Goal: Task Accomplishment & Management: Manage account settings

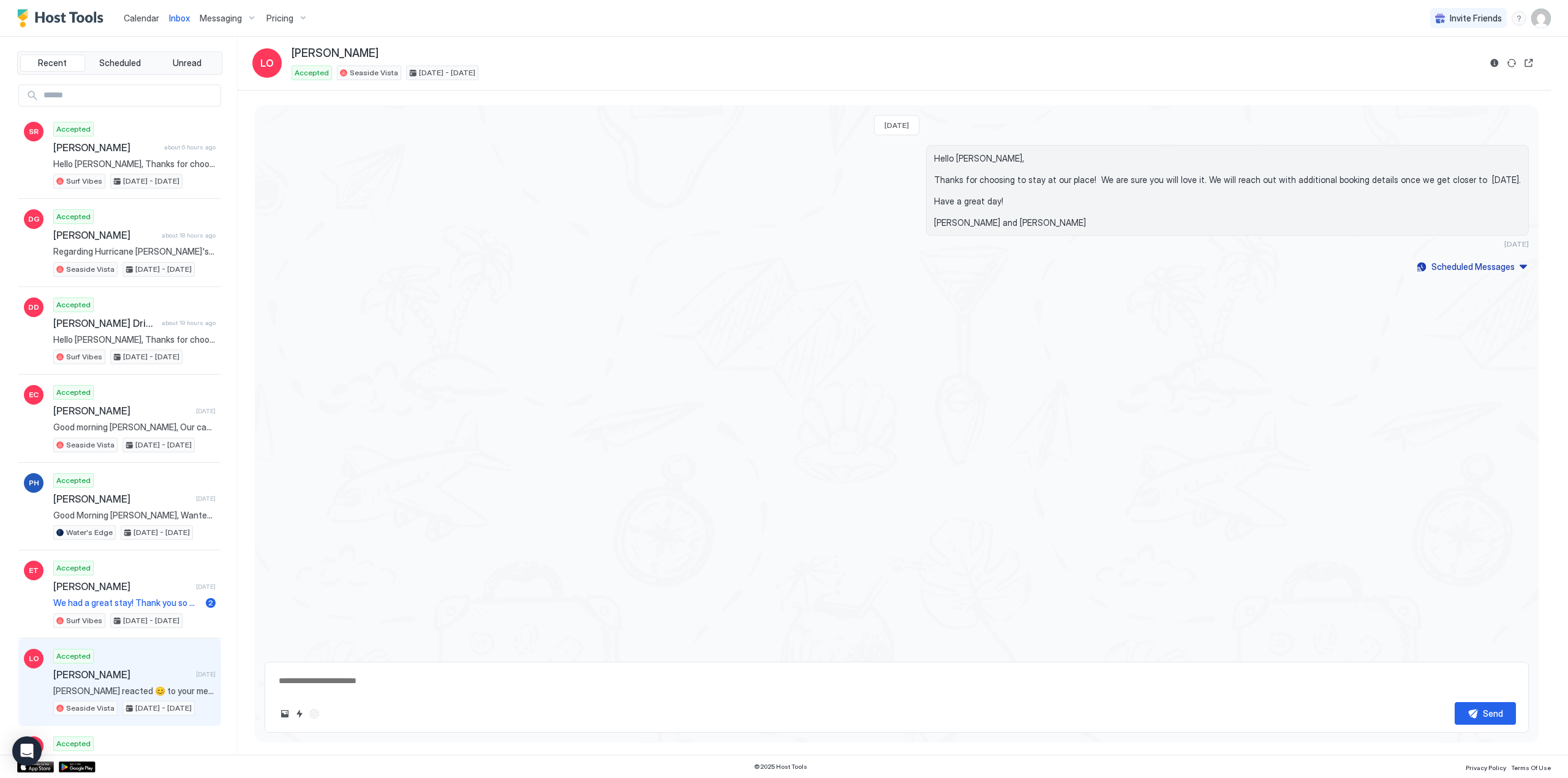
click at [130, 22] on span "Calendar" at bounding box center [142, 18] width 36 height 10
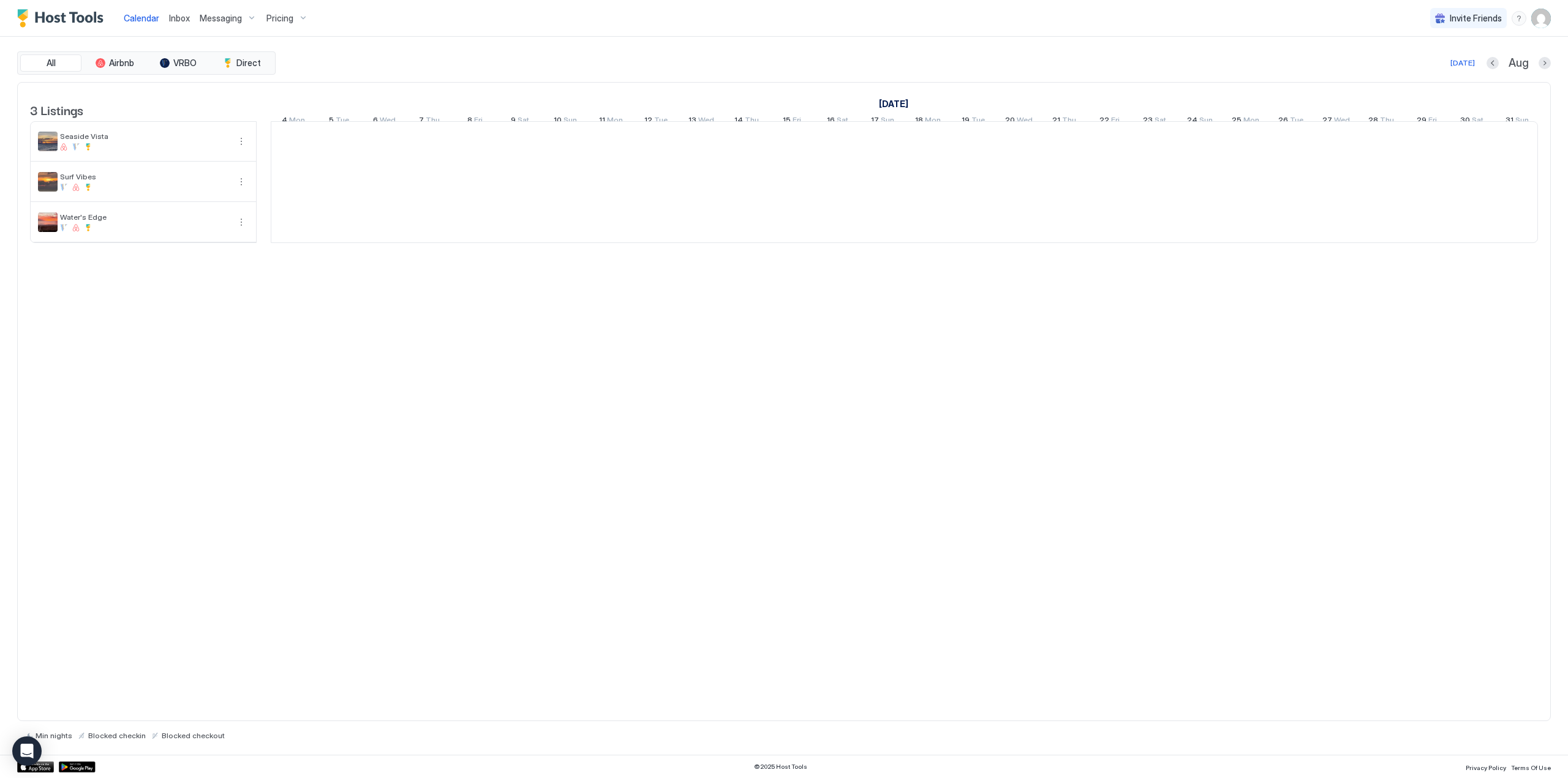
scroll to position [0, 680]
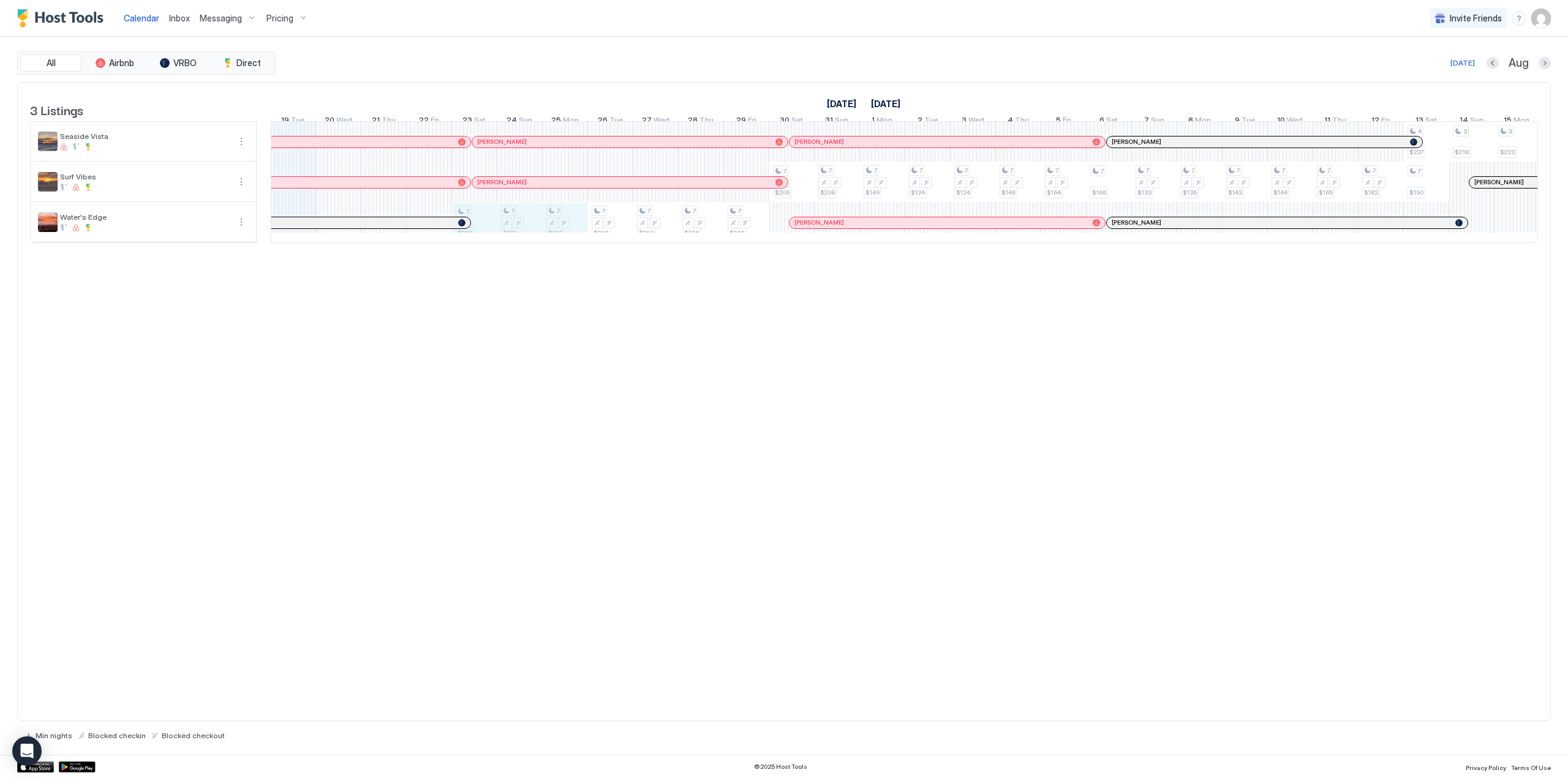
drag, startPoint x: 475, startPoint y: 232, endPoint x: 544, endPoint y: 231, distance: 69.0
click at [551, 231] on div "7 $203 7 $172 7 $193 7 $202 7 $200 7 $226 7 $343 7 $206 7 $208 7 $149 7 $124 7 …" at bounding box center [1131, 182] width 3081 height 121
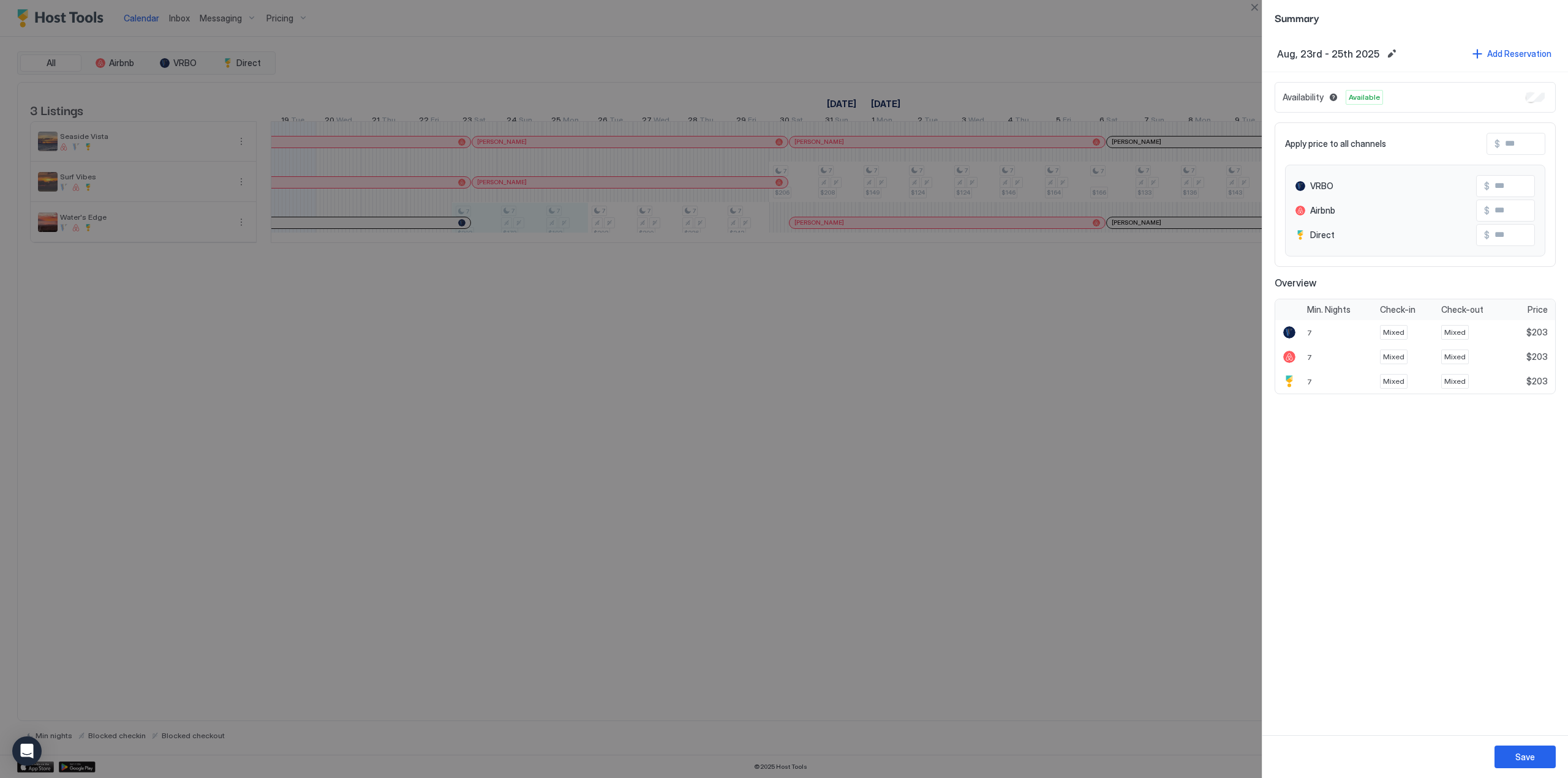
click at [175, 307] on div at bounding box center [784, 389] width 1568 height 778
click at [1256, 4] on button "Close" at bounding box center [1254, 7] width 15 height 15
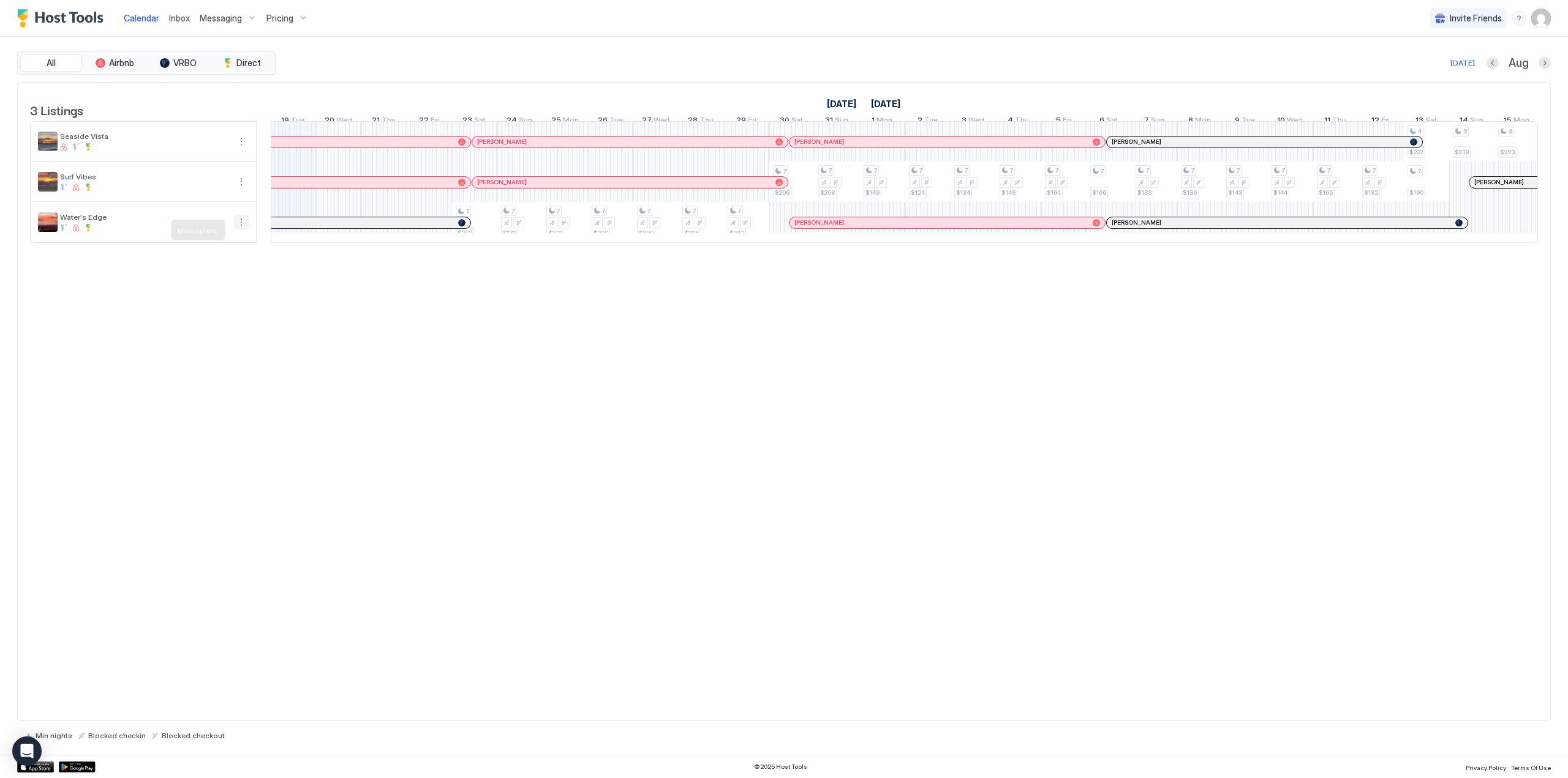
click at [243, 230] on button "More options" at bounding box center [241, 222] width 15 height 15
click at [211, 264] on span "Pricing" at bounding box center [205, 266] width 24 height 9
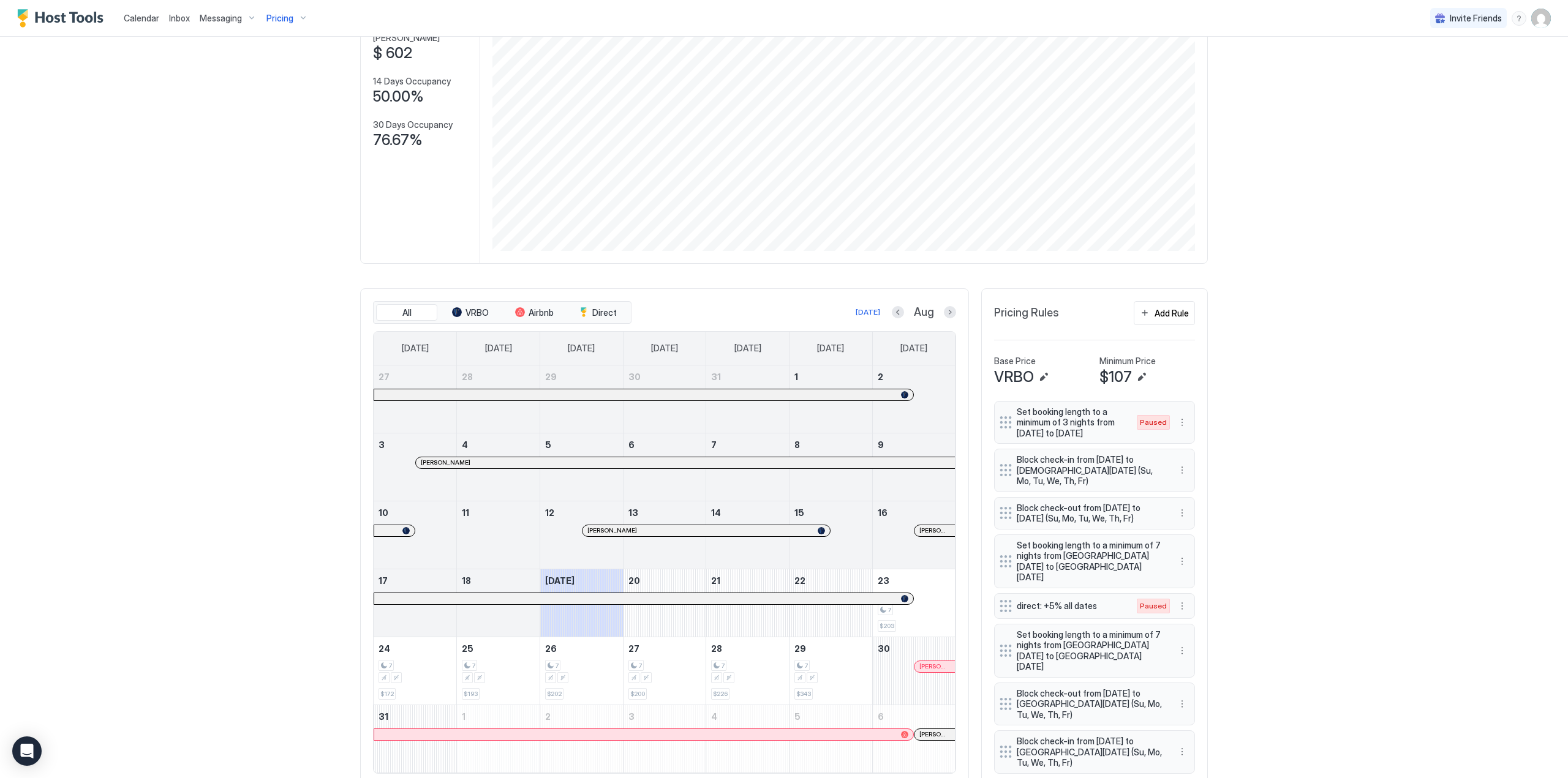
scroll to position [170, 0]
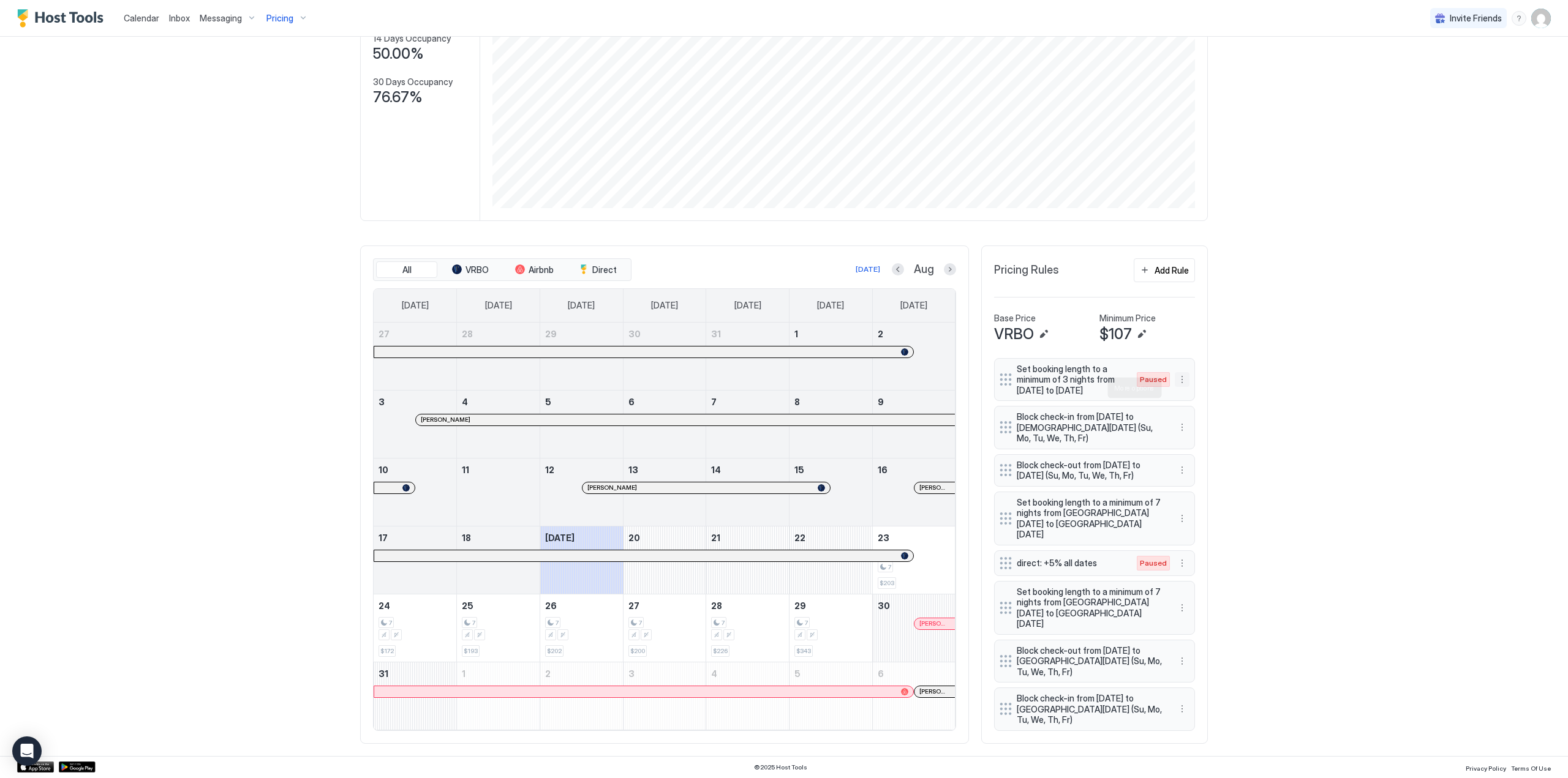
click at [1176, 385] on button "More options" at bounding box center [1182, 380] width 15 height 15
click at [1190, 406] on span "Edit" at bounding box center [1196, 405] width 13 height 9
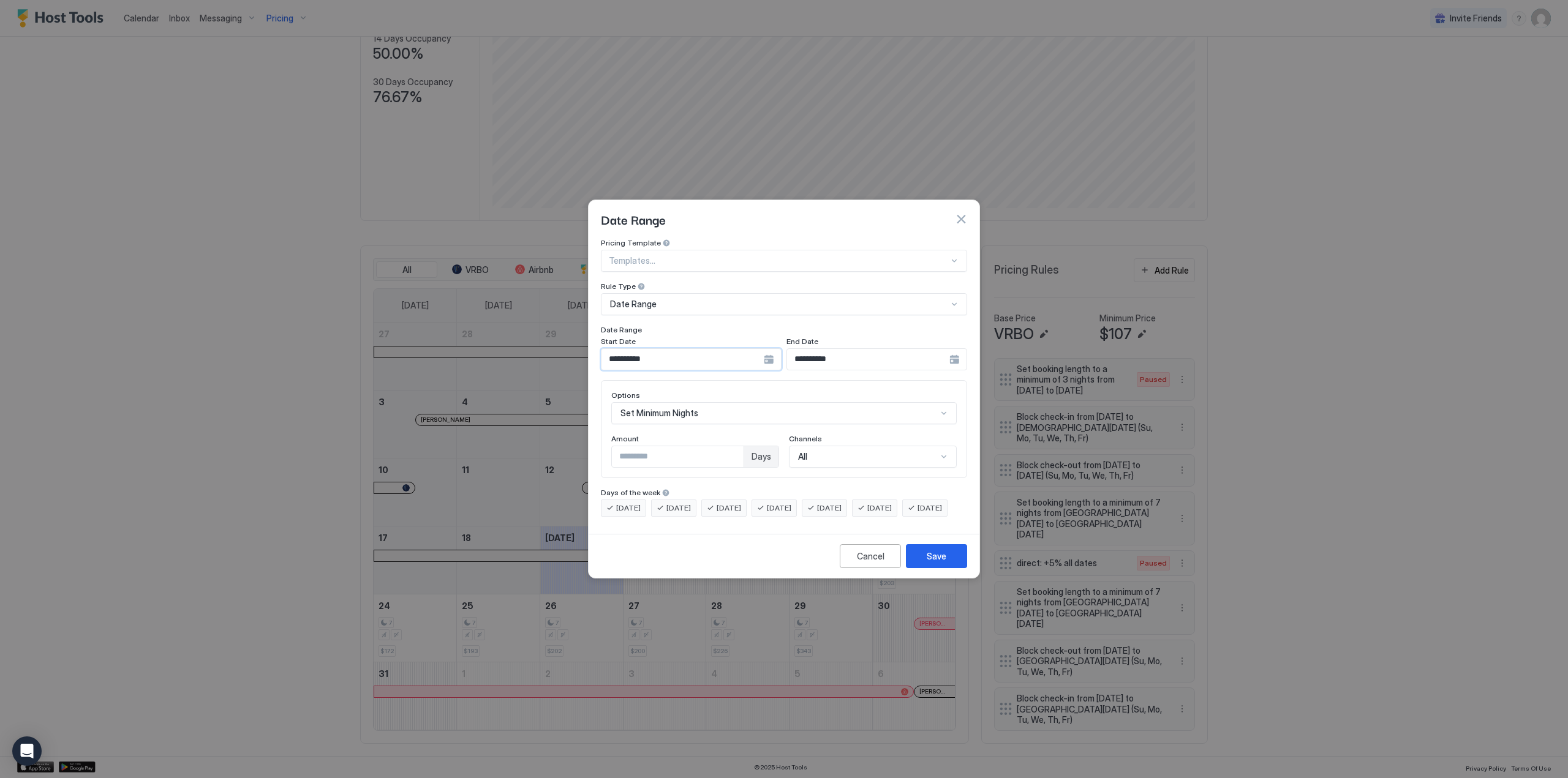
click at [759, 349] on input "**********" at bounding box center [682, 360] width 162 height 21
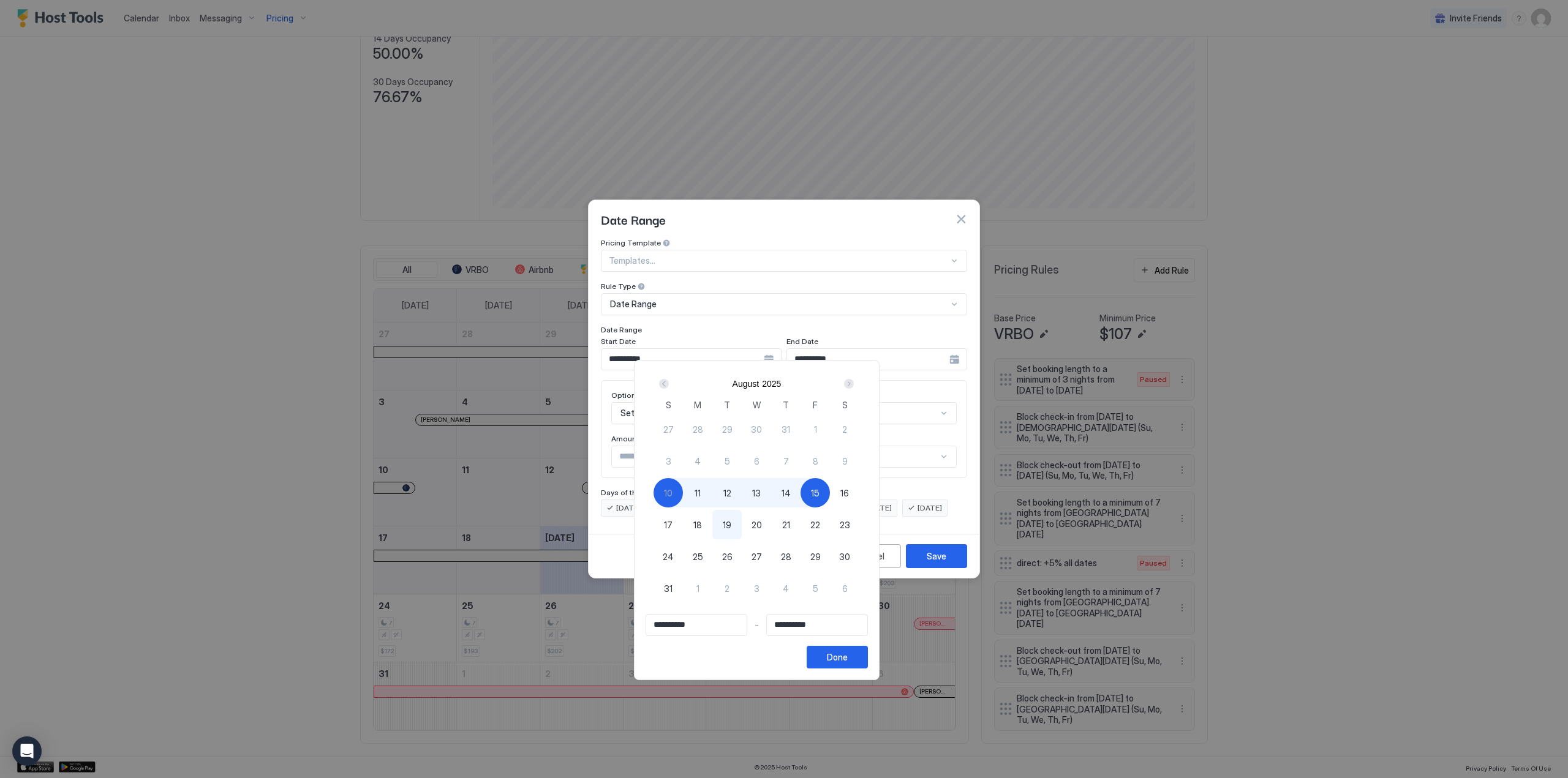
click at [850, 524] on span "23" at bounding box center [845, 524] width 10 height 13
type input "**********"
click at [850, 558] on span "30" at bounding box center [844, 556] width 11 height 13
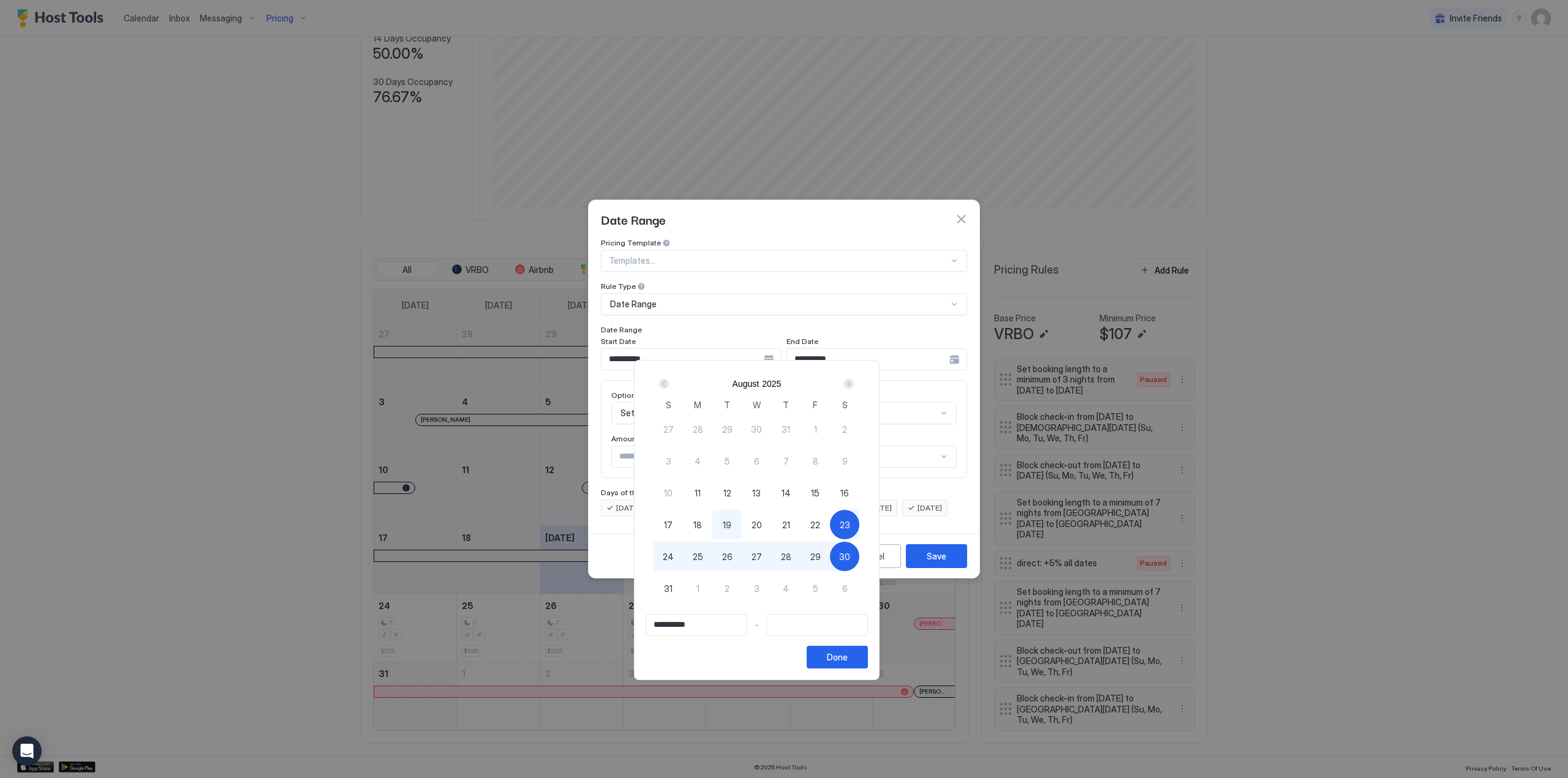
type input "**********"
click at [848, 659] on div "Done" at bounding box center [837, 657] width 21 height 13
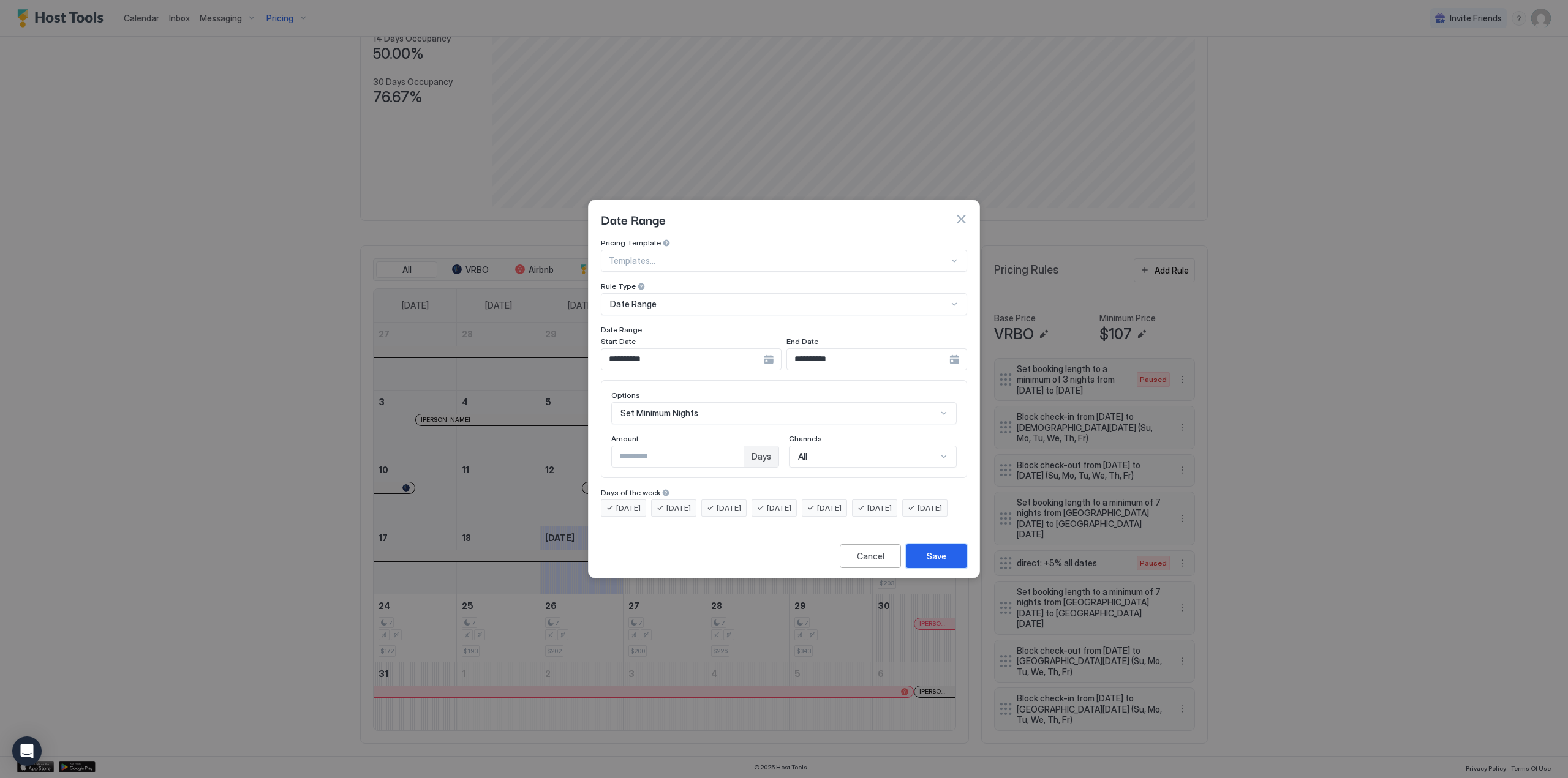
click at [935, 563] on div "Save" at bounding box center [936, 556] width 19 height 13
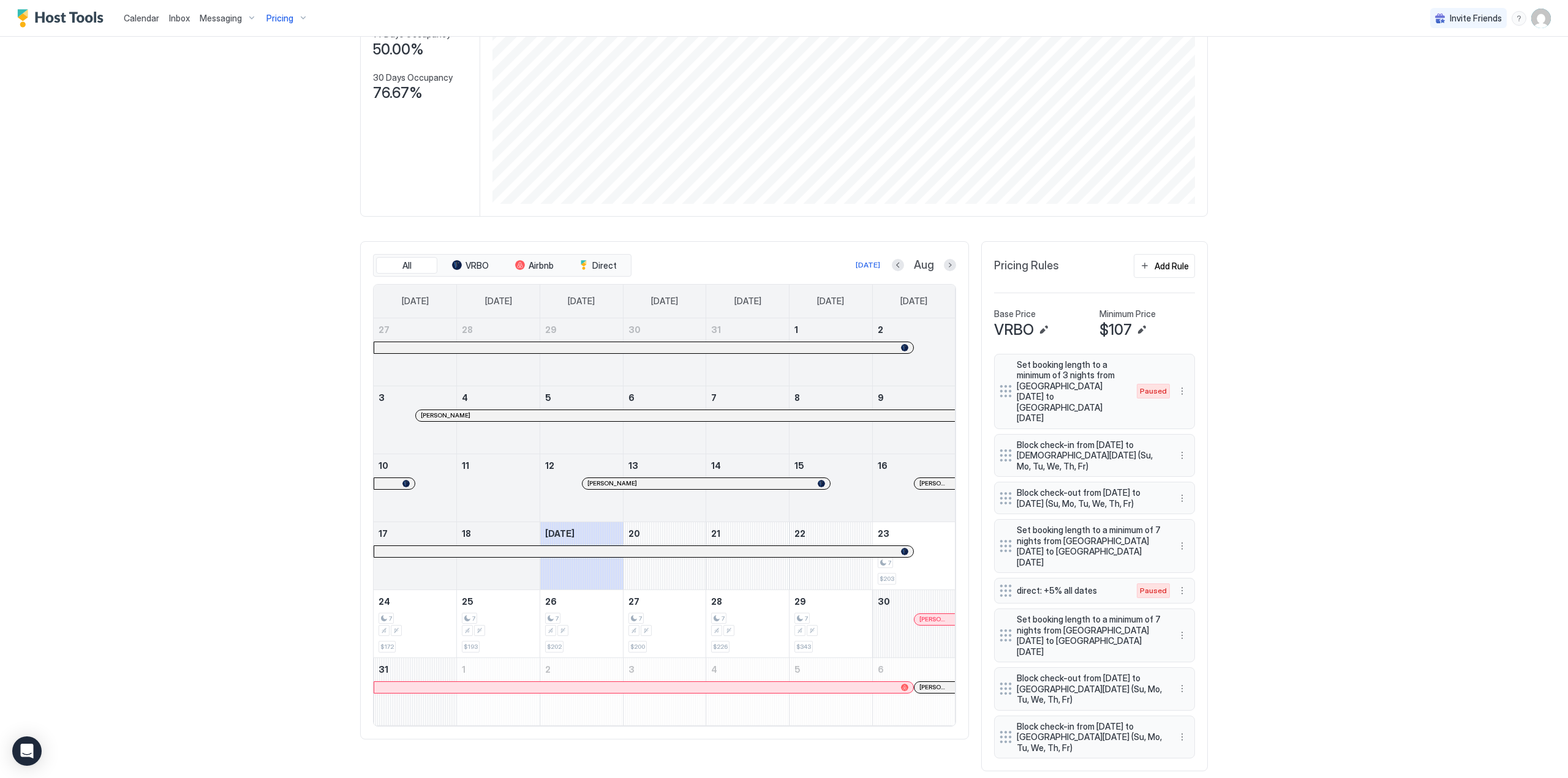
click at [934, 562] on div "7 $203" at bounding box center [914, 556] width 73 height 58
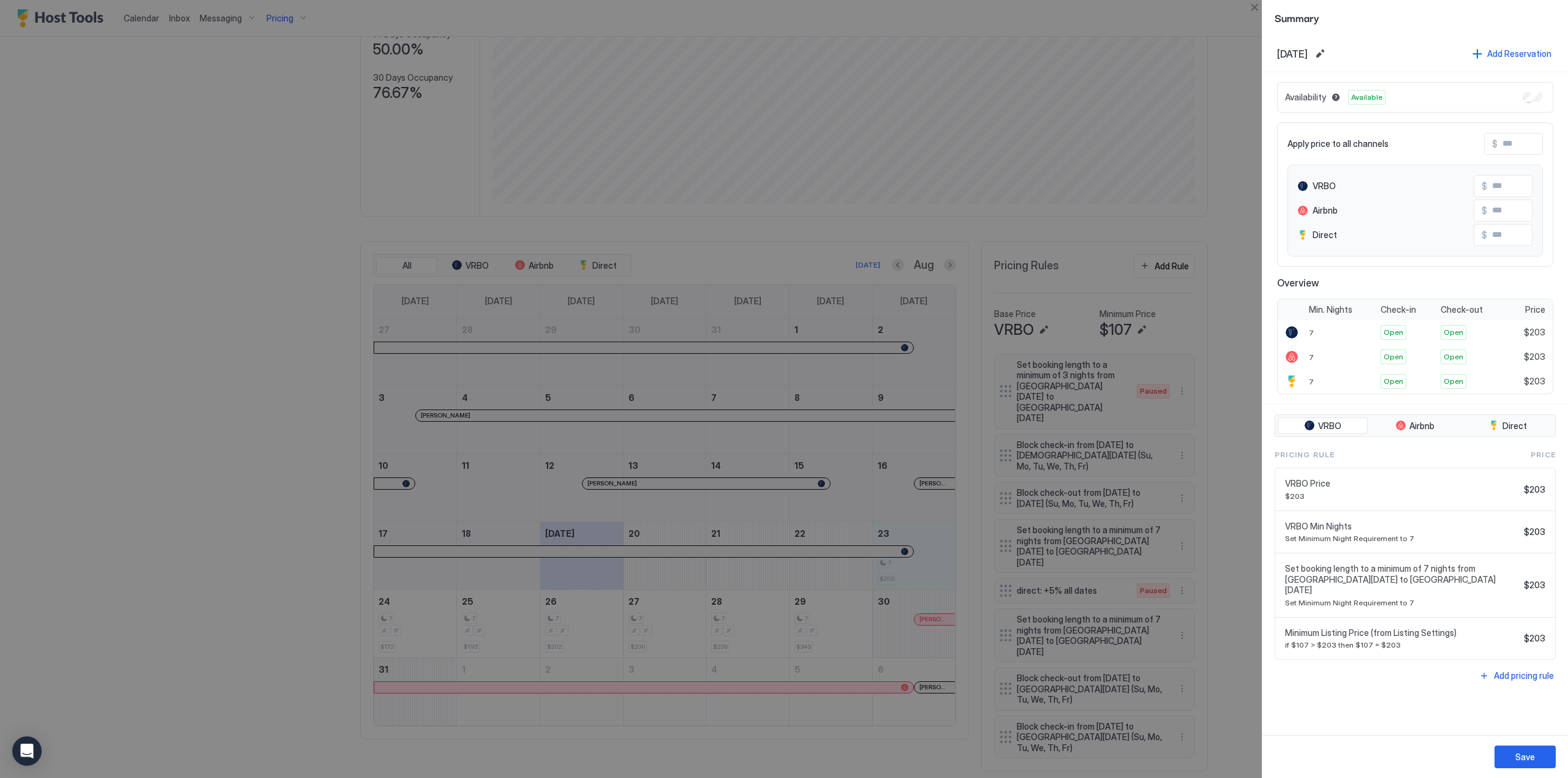
click at [239, 151] on div at bounding box center [784, 389] width 1568 height 778
click at [1255, 10] on button "Close" at bounding box center [1254, 7] width 15 height 15
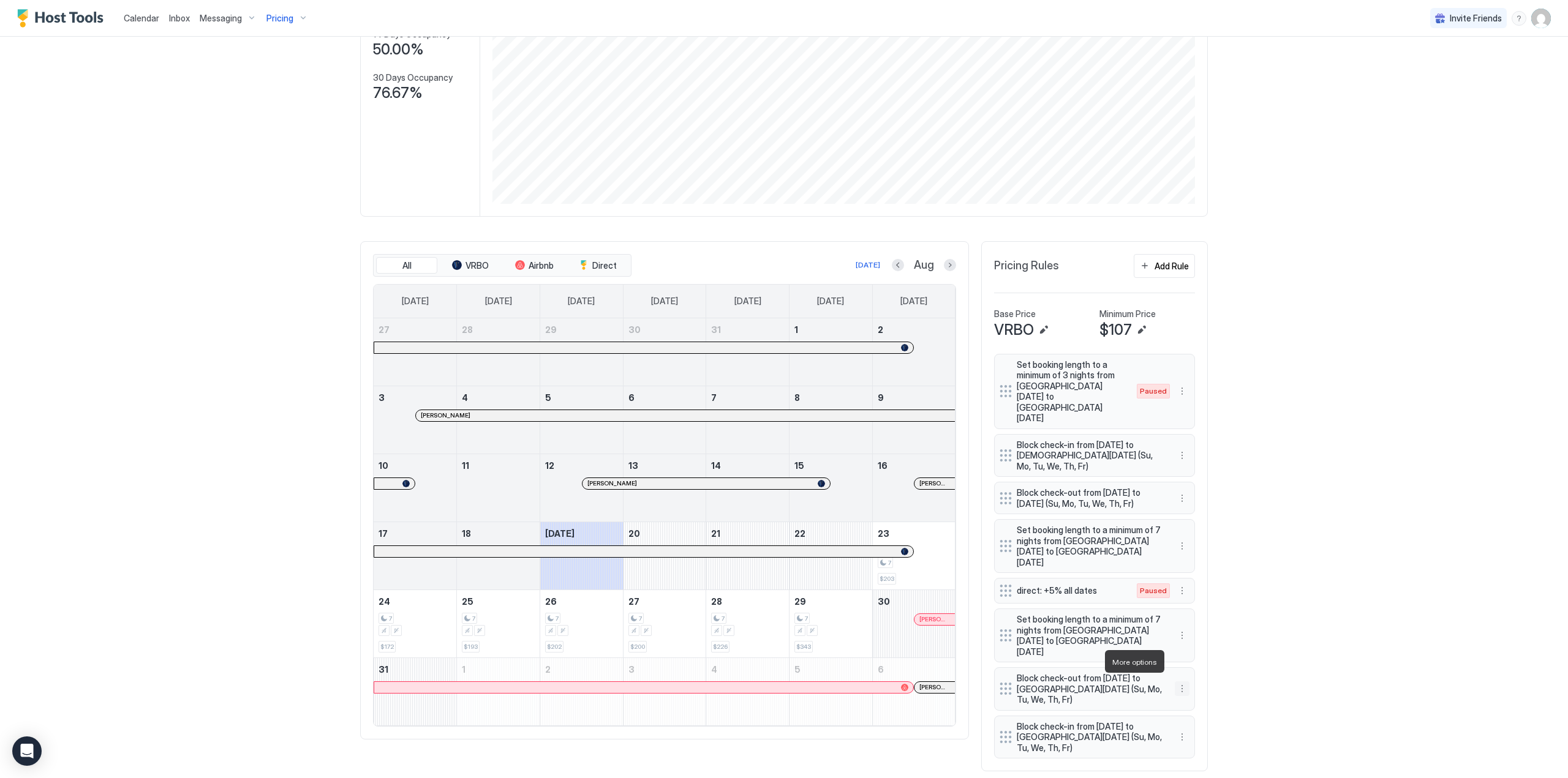
click at [1178, 682] on button "More options" at bounding box center [1182, 689] width 15 height 15
click at [1349, 569] on div at bounding box center [784, 389] width 1568 height 778
click at [1179, 386] on button "More options" at bounding box center [1182, 392] width 15 height 15
click at [1202, 425] on span "Enable" at bounding box center [1201, 424] width 24 height 9
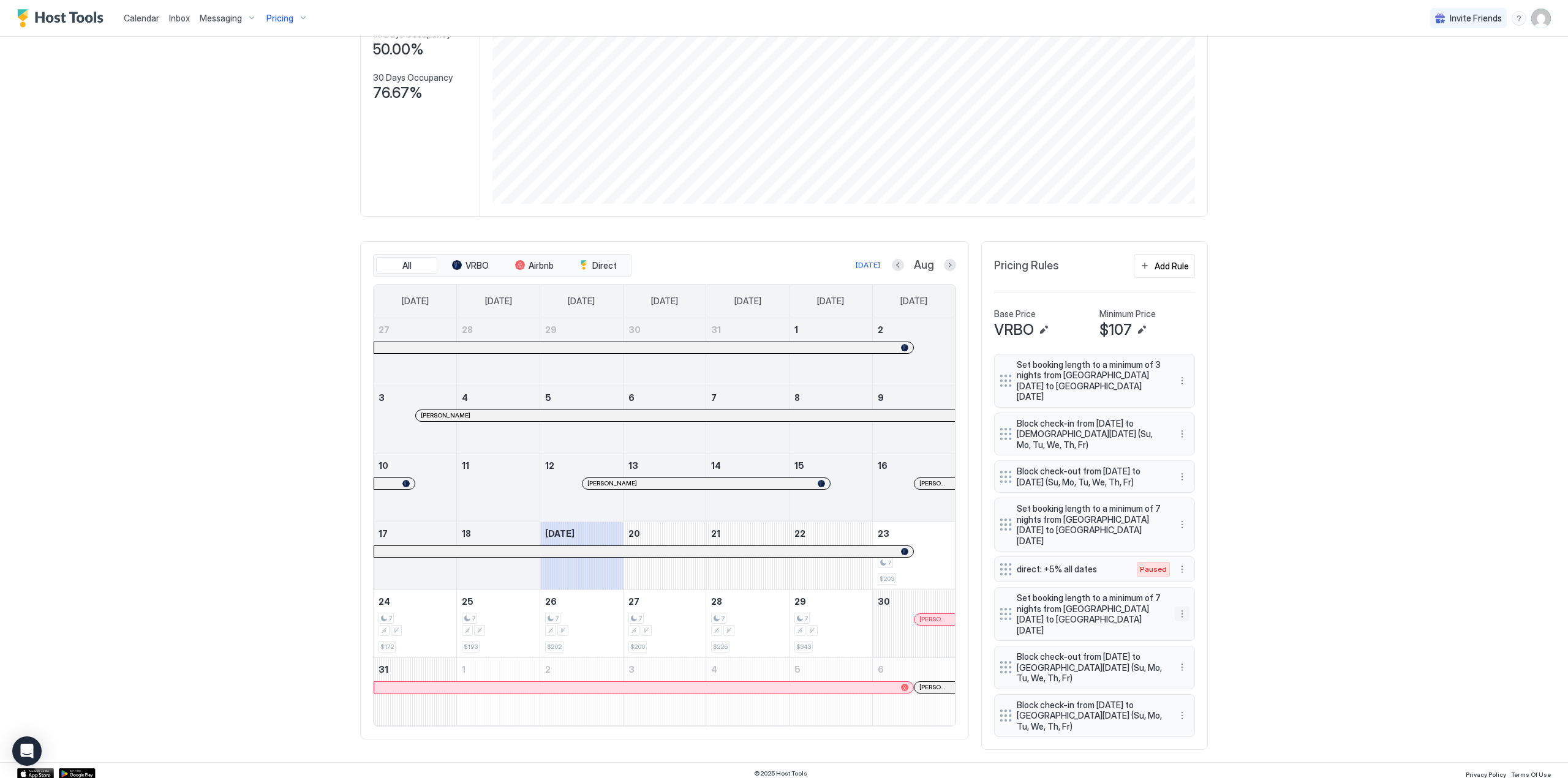
click at [1178, 607] on button "More options" at bounding box center [1182, 614] width 15 height 15
click at [1184, 619] on div "Edit" at bounding box center [1189, 621] width 27 height 9
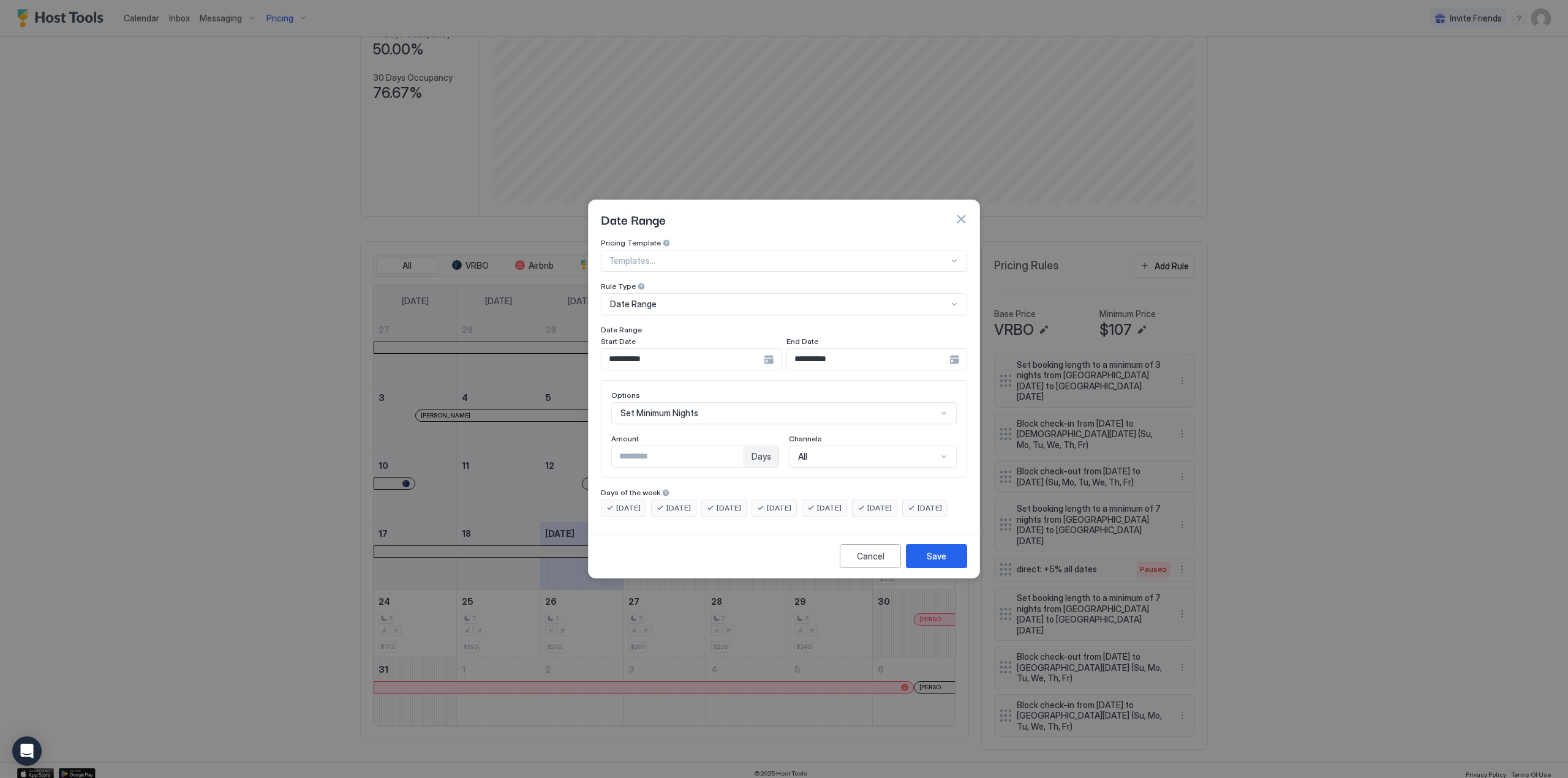
click at [714, 351] on input "**********" at bounding box center [682, 360] width 162 height 21
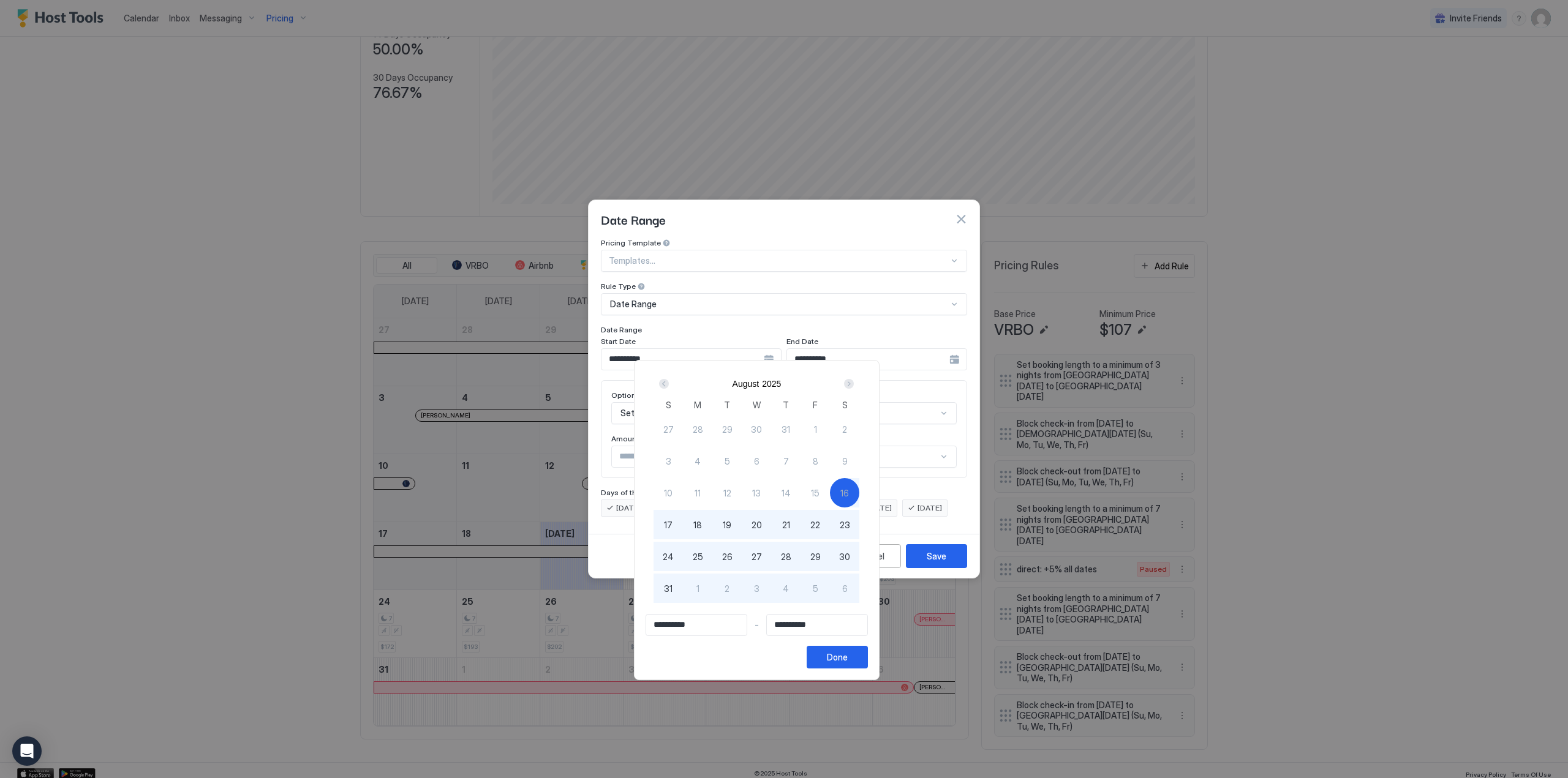
click at [850, 558] on span "30" at bounding box center [844, 556] width 11 height 13
type input "**********"
click at [848, 656] on div "Done" at bounding box center [837, 657] width 21 height 13
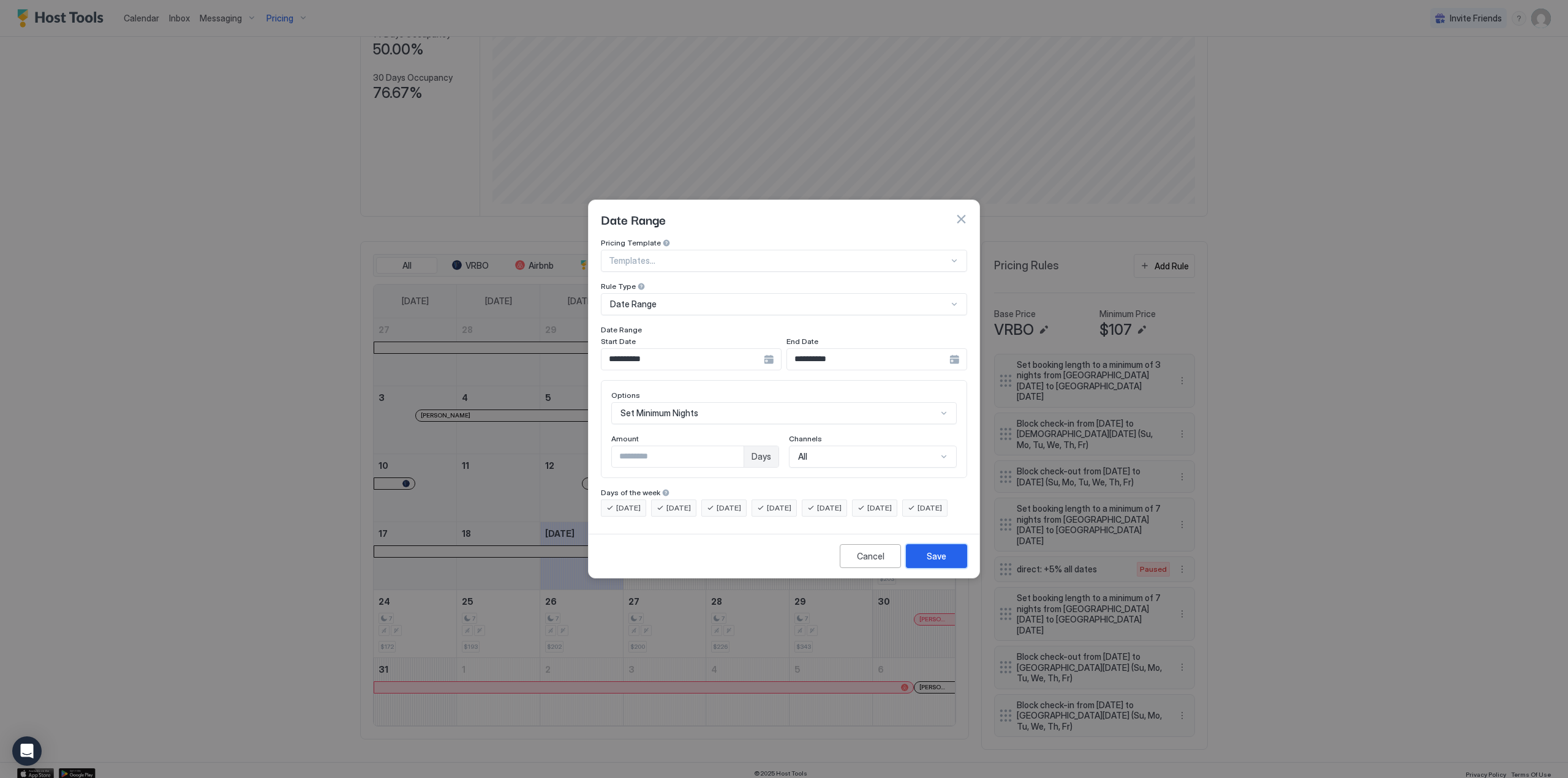
click at [929, 563] on div "Save" at bounding box center [936, 556] width 19 height 13
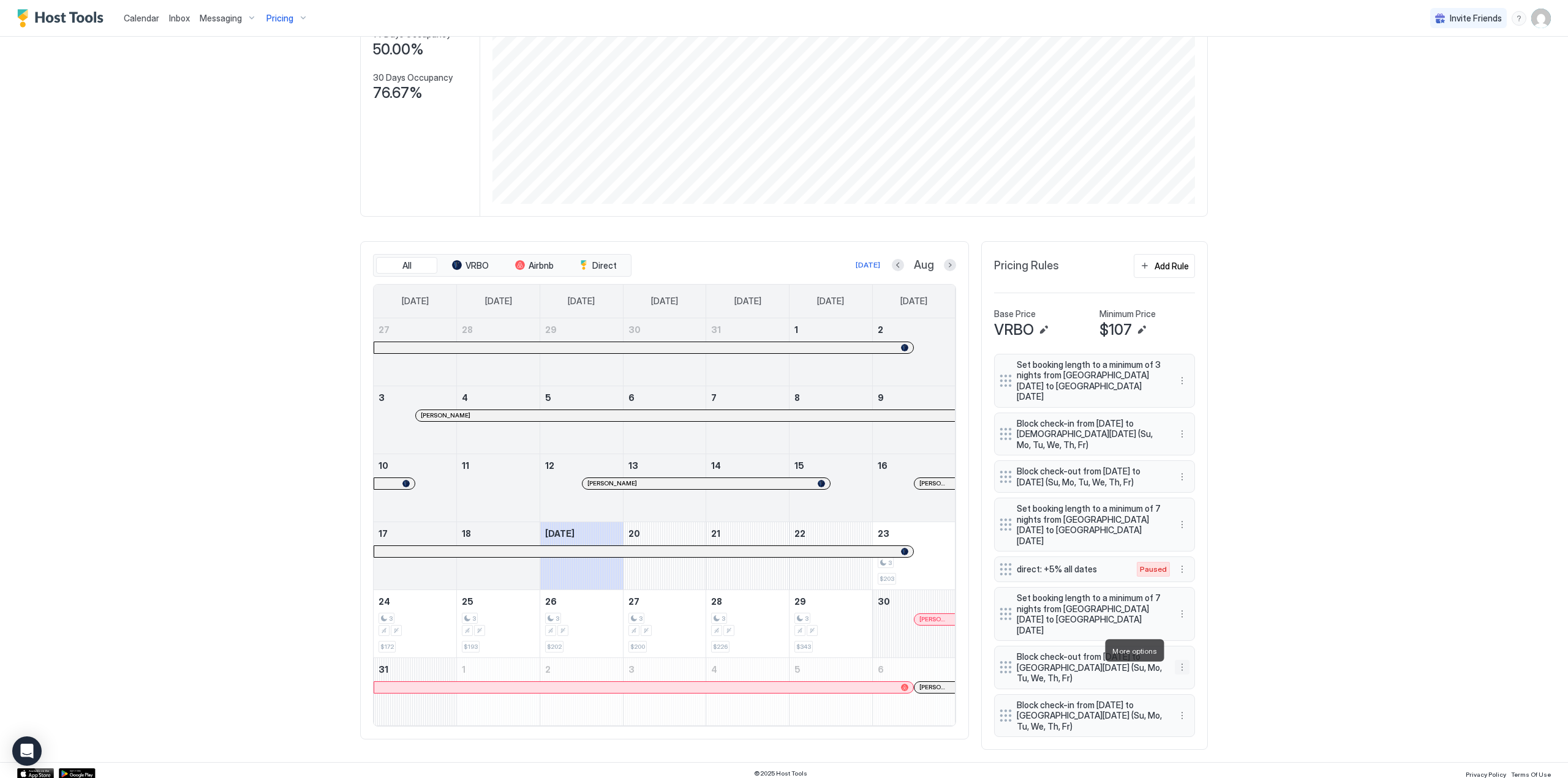
click at [1176, 660] on button "More options" at bounding box center [1182, 667] width 15 height 15
click at [1192, 667] on span "Edit" at bounding box center [1196, 667] width 13 height 9
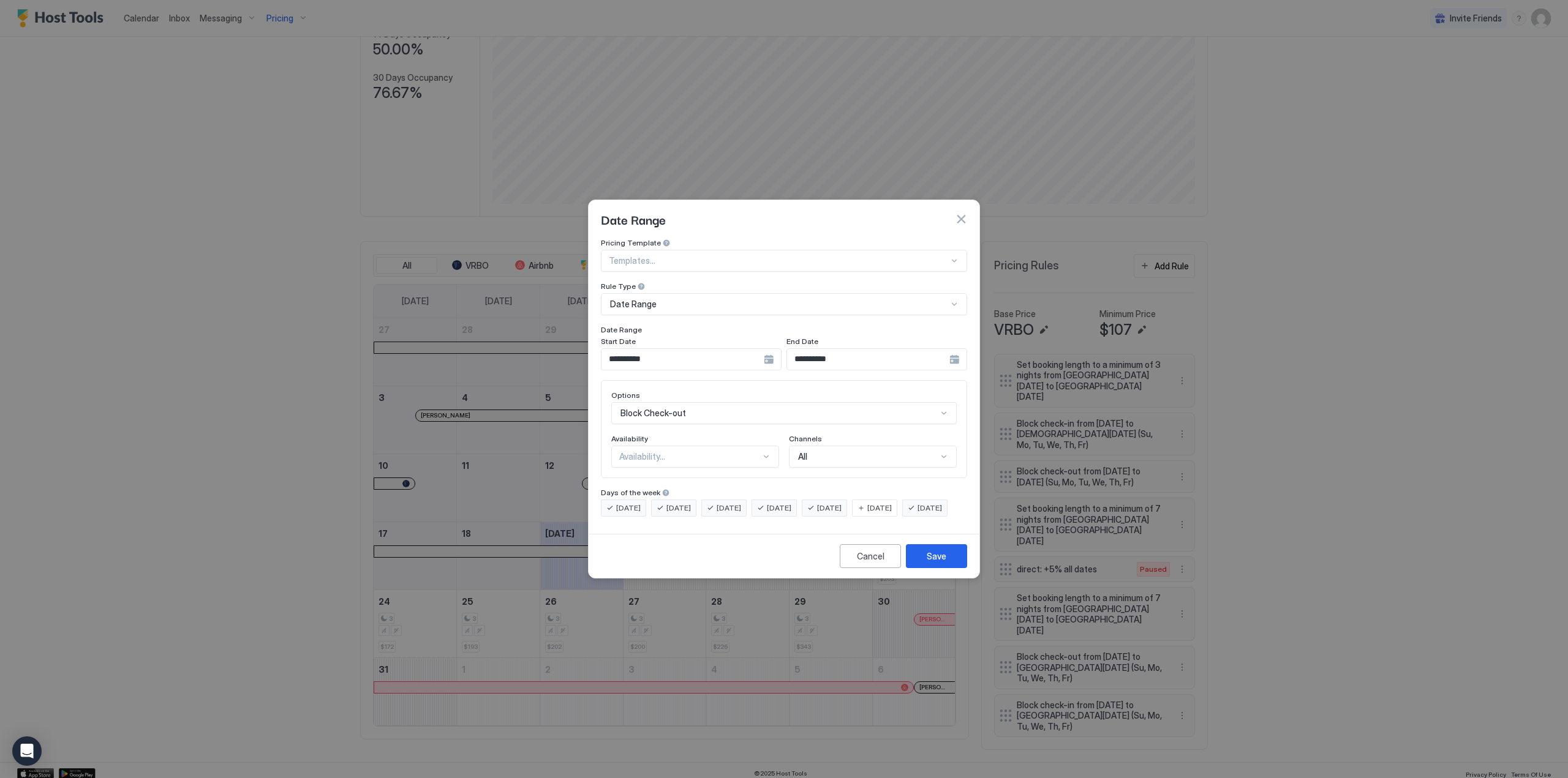
click at [688, 349] on input "**********" at bounding box center [682, 360] width 162 height 21
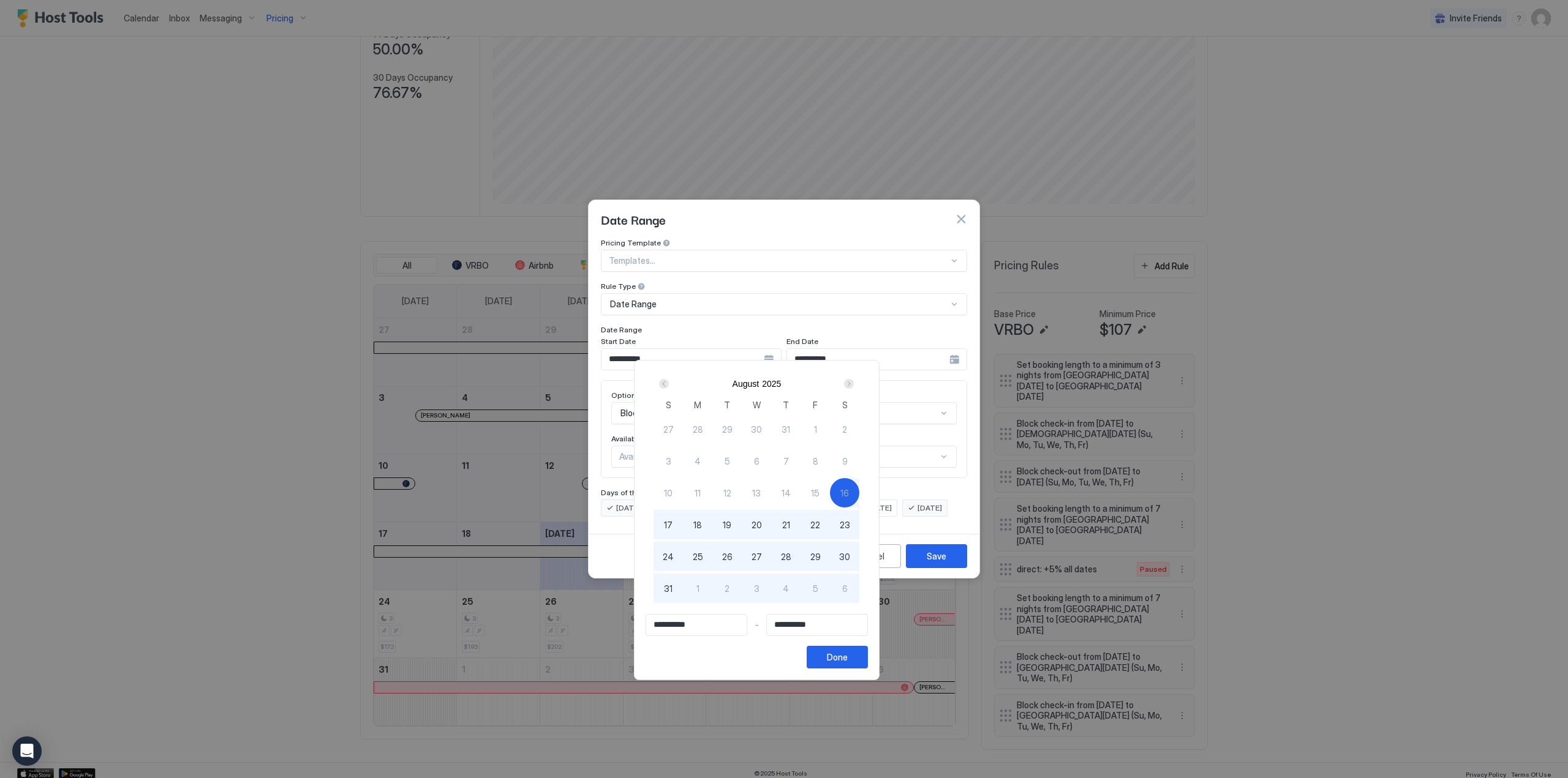
click at [859, 560] on div "30" at bounding box center [845, 557] width 30 height 30
type input "**********"
click at [848, 659] on div "Done" at bounding box center [837, 657] width 21 height 13
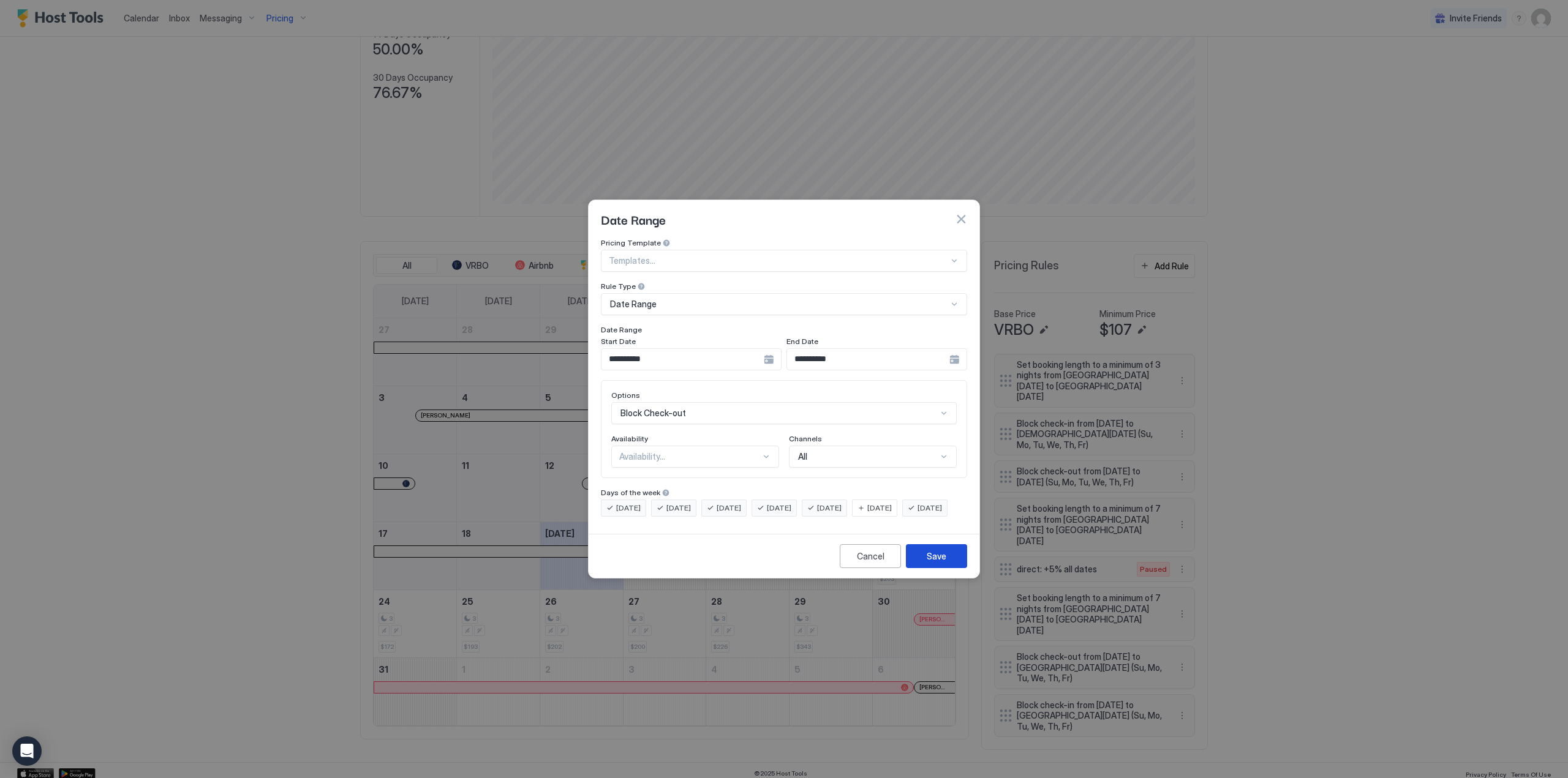
click at [959, 559] on button "Save" at bounding box center [936, 556] width 62 height 24
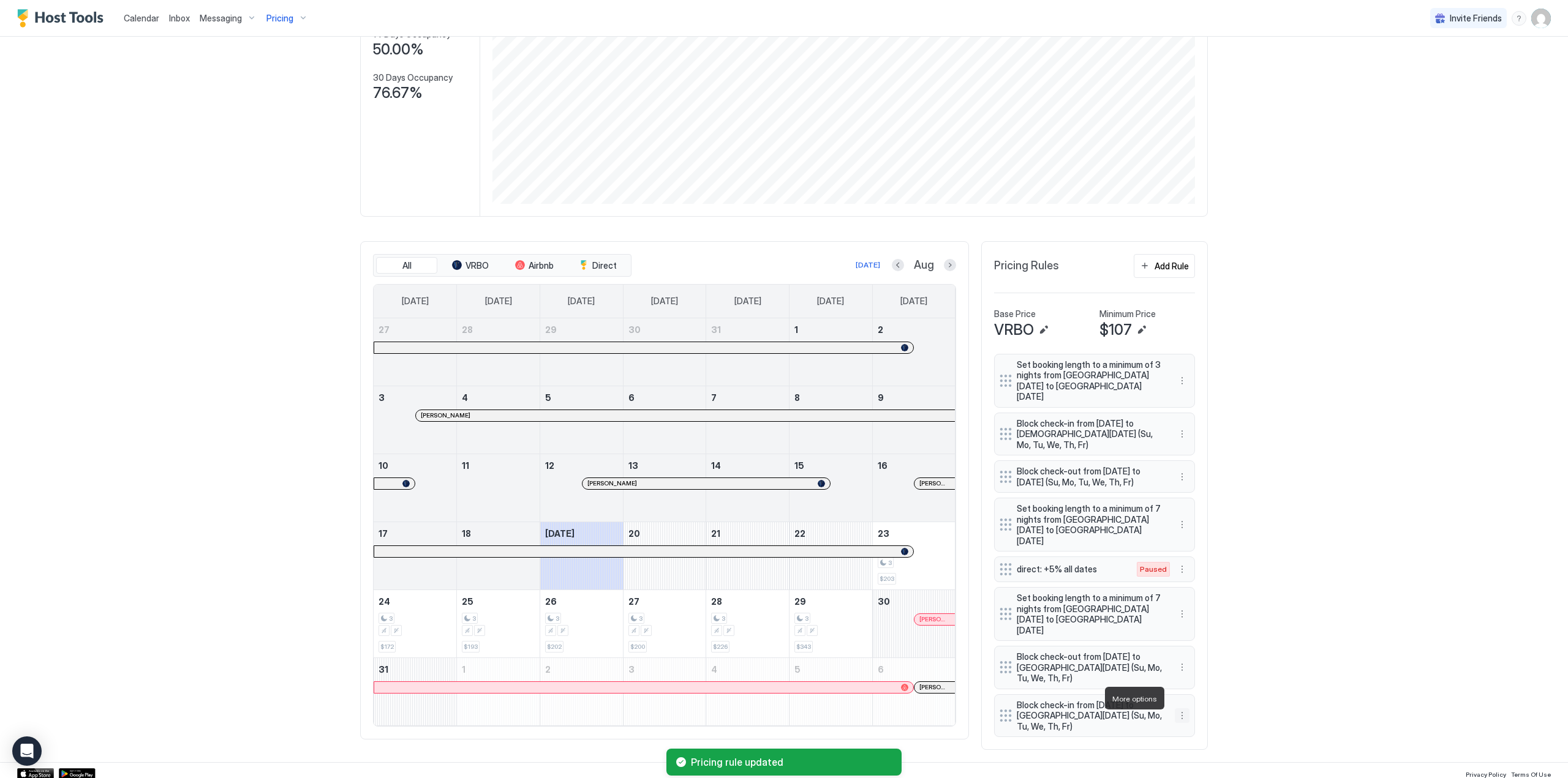
click at [1176, 708] on button "More options" at bounding box center [1182, 716] width 15 height 15
click at [1199, 720] on div "Edit" at bounding box center [1194, 716] width 46 height 19
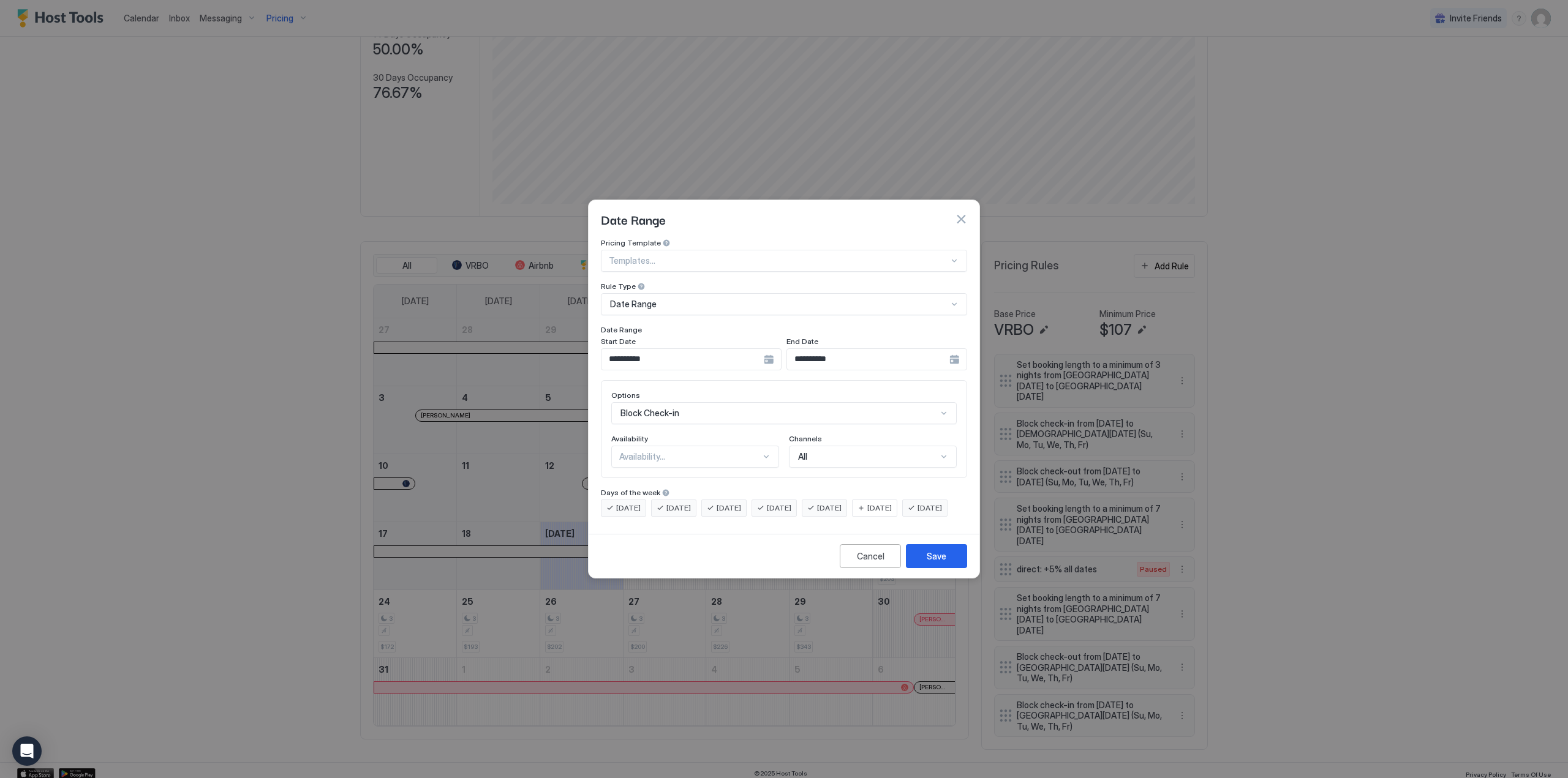
click at [768, 349] on div "**********" at bounding box center [691, 360] width 181 height 22
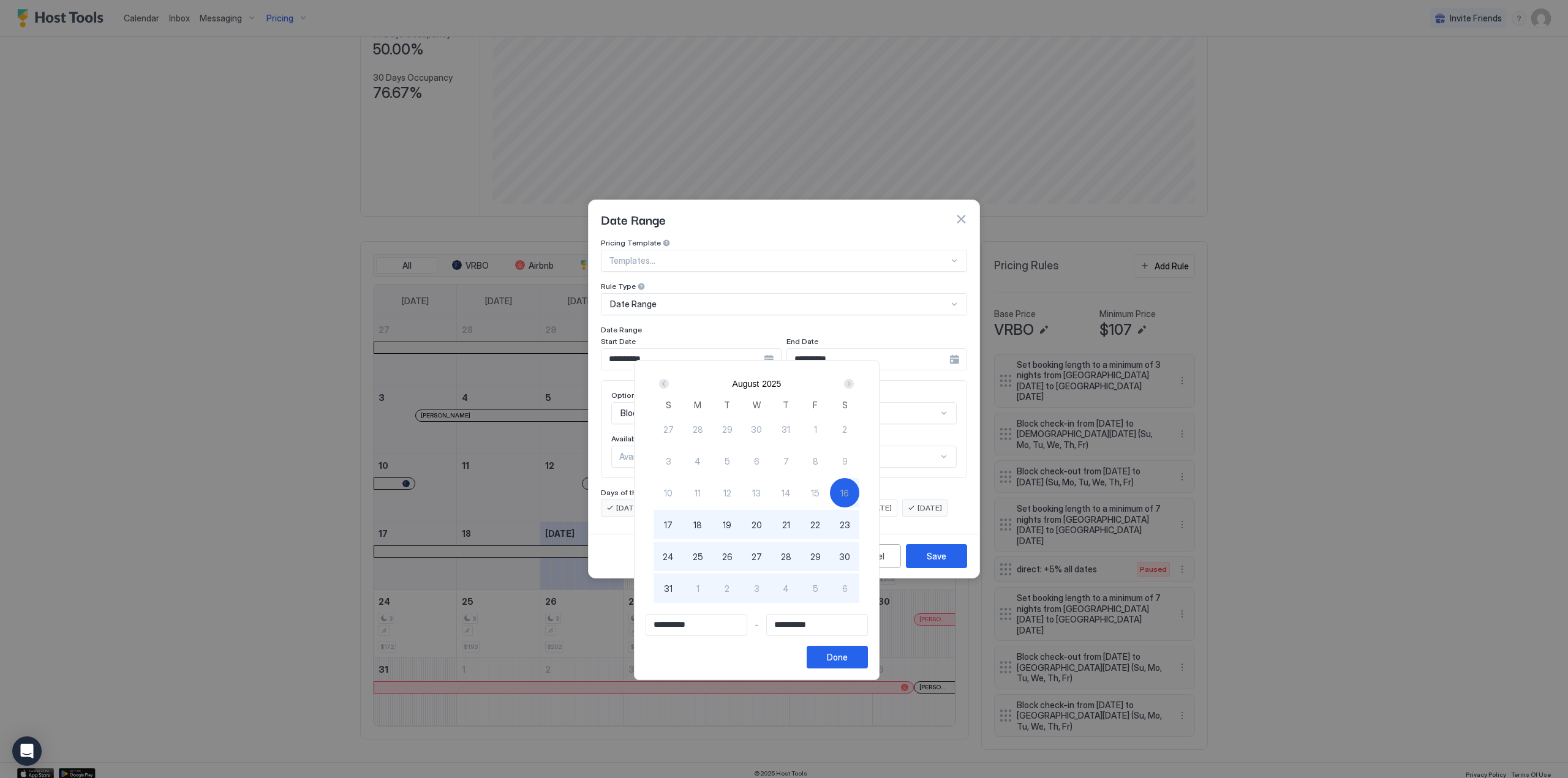
click at [850, 558] on span "30" at bounding box center [844, 556] width 11 height 13
type input "**********"
click at [868, 657] on button "Done" at bounding box center [837, 657] width 62 height 23
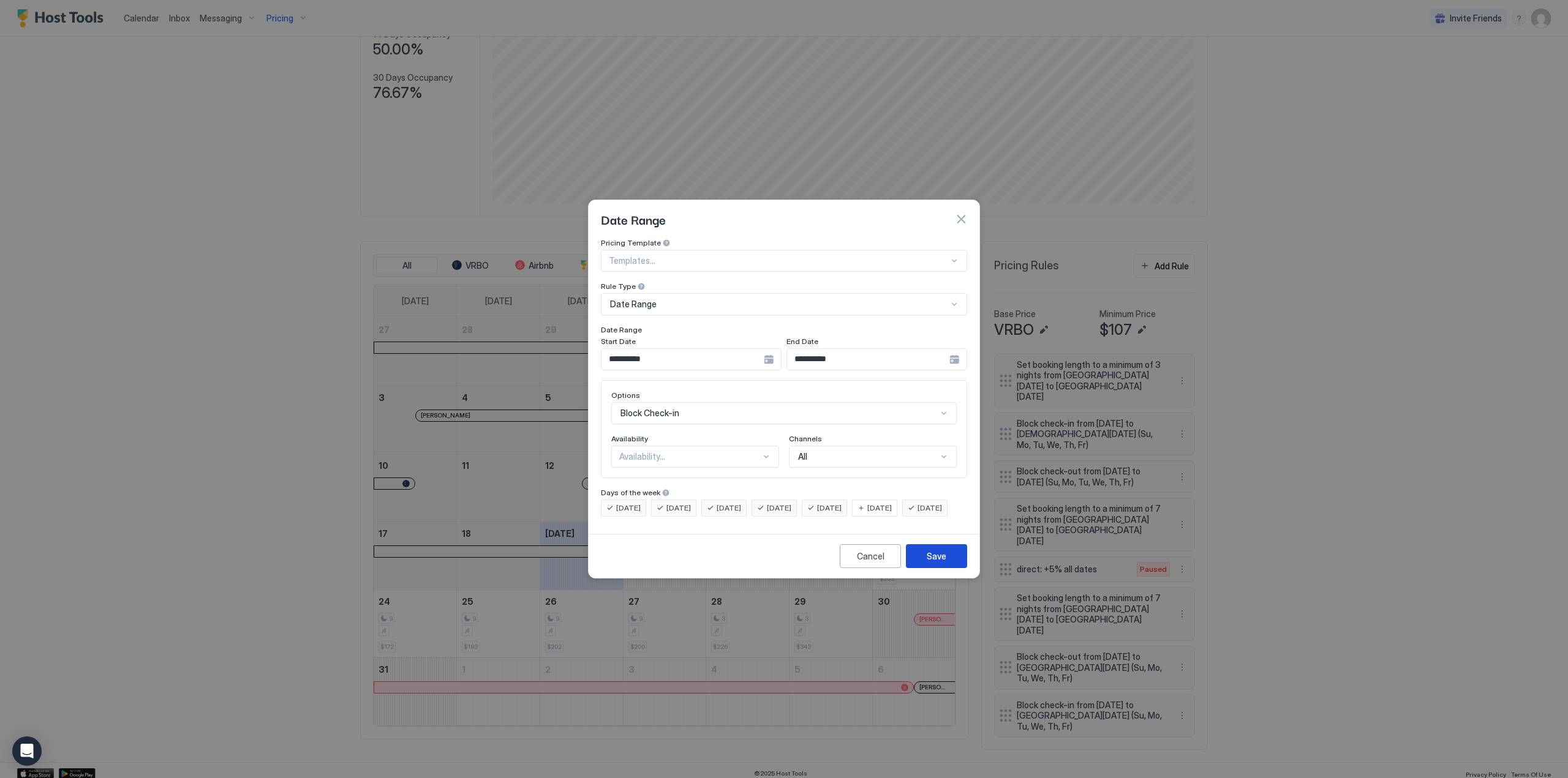
click at [946, 568] on button "Save" at bounding box center [936, 556] width 62 height 24
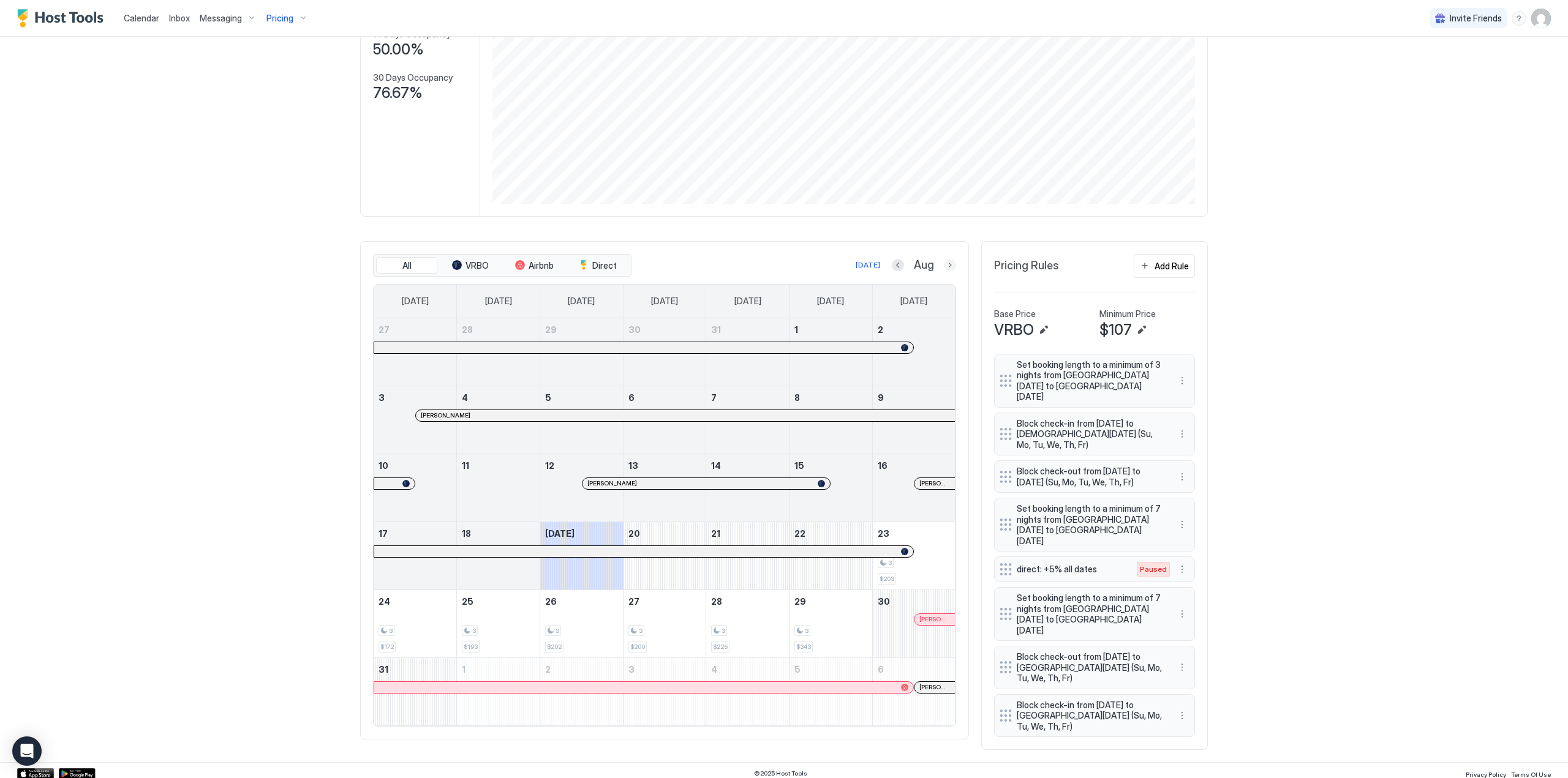
click at [948, 271] on button "Next month" at bounding box center [949, 265] width 13 height 13
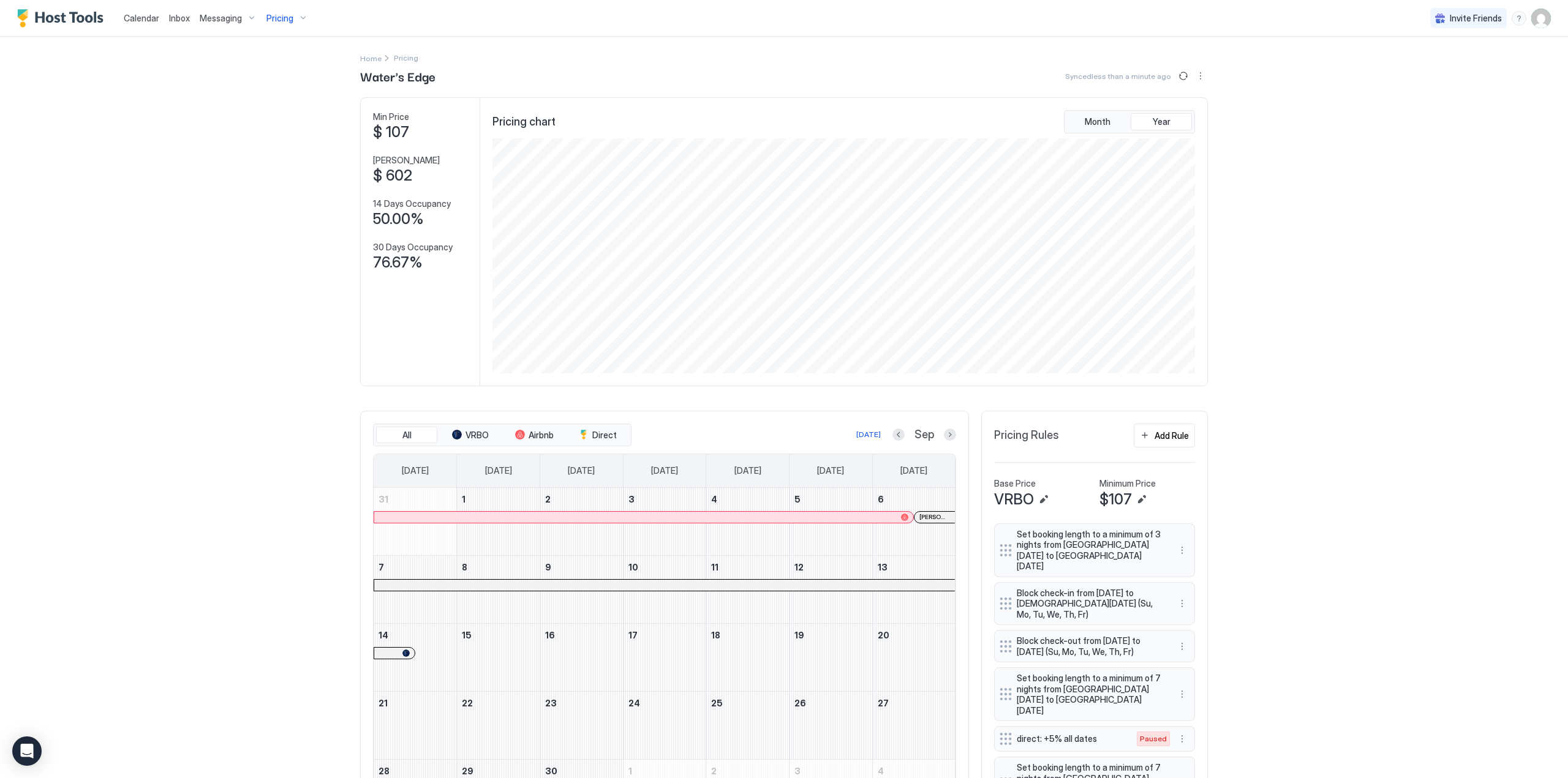
scroll to position [158, 0]
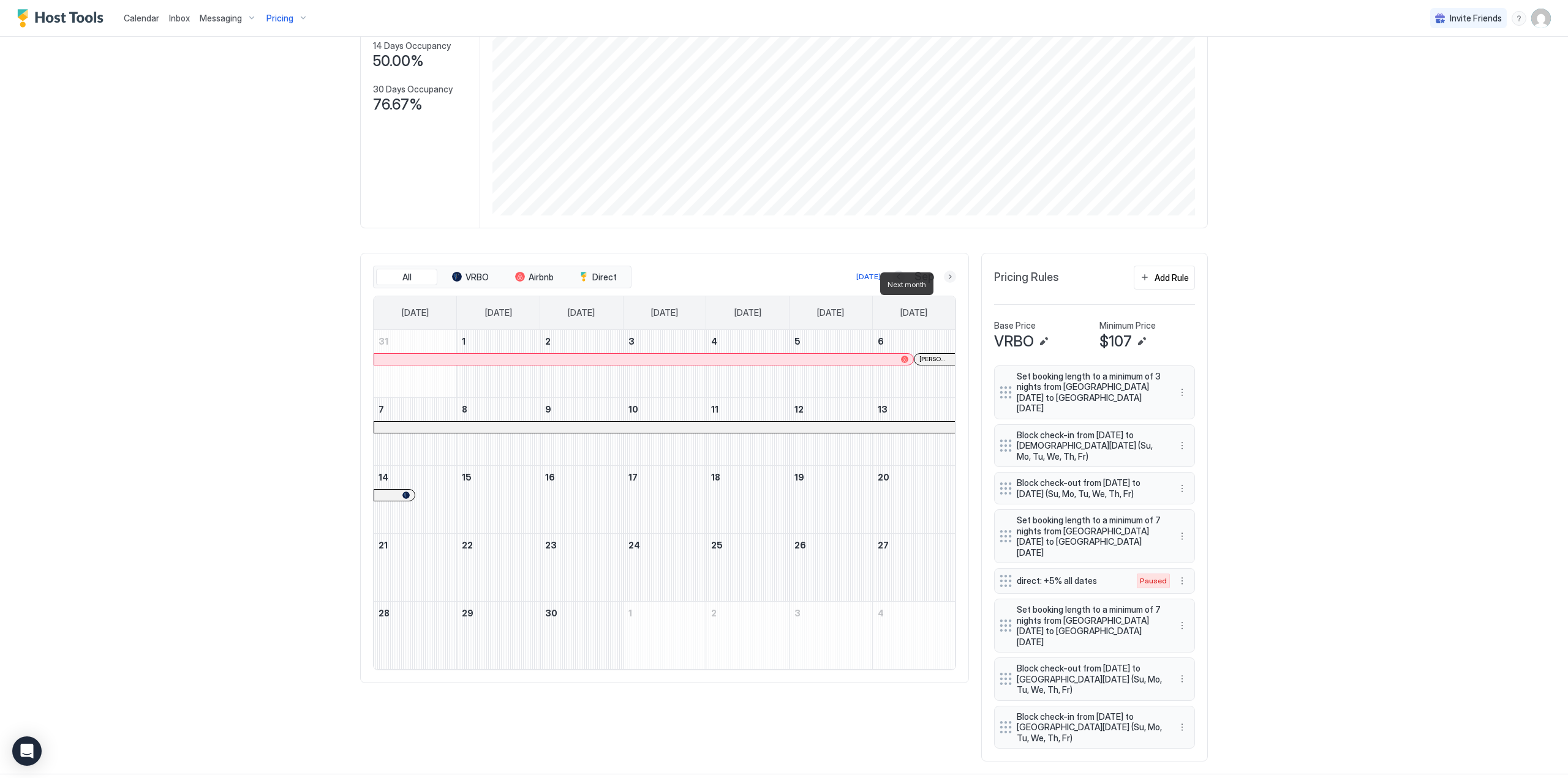
click at [946, 283] on button "Next month" at bounding box center [949, 277] width 13 height 13
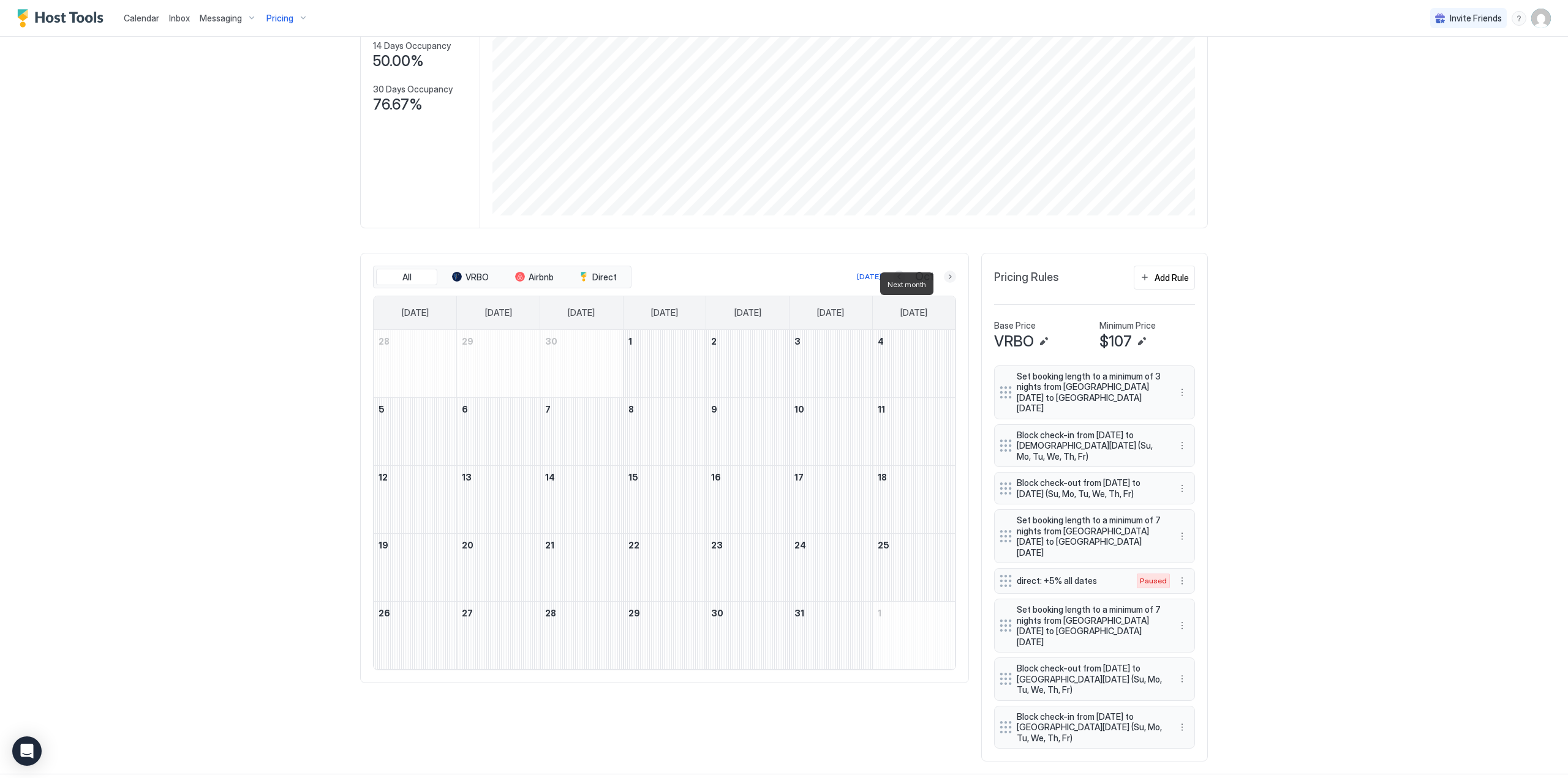
click at [946, 283] on button "Next month" at bounding box center [949, 277] width 13 height 13
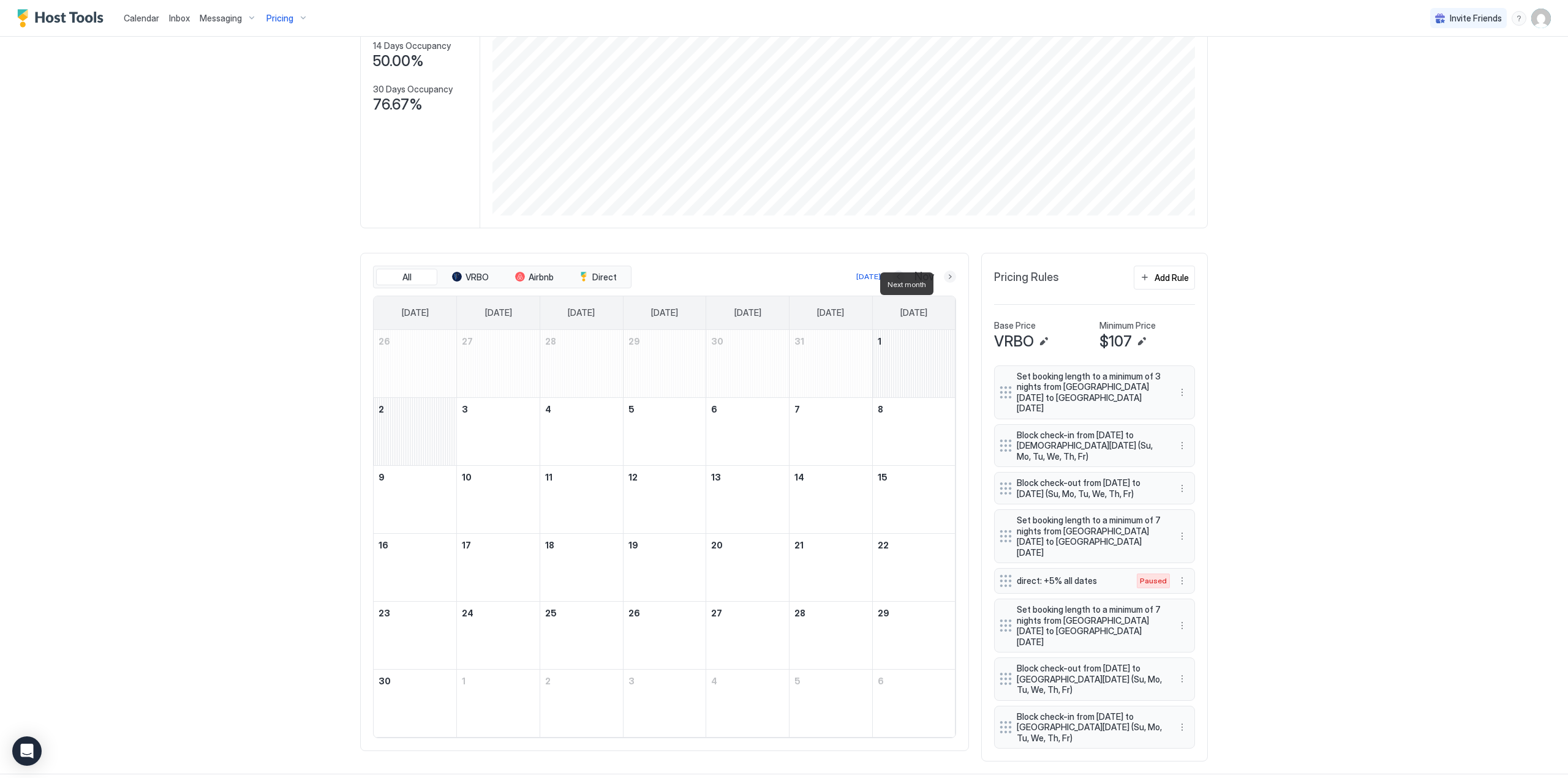
click at [946, 283] on button "Next month" at bounding box center [949, 277] width 13 height 13
click at [945, 283] on button "Next month" at bounding box center [949, 277] width 13 height 13
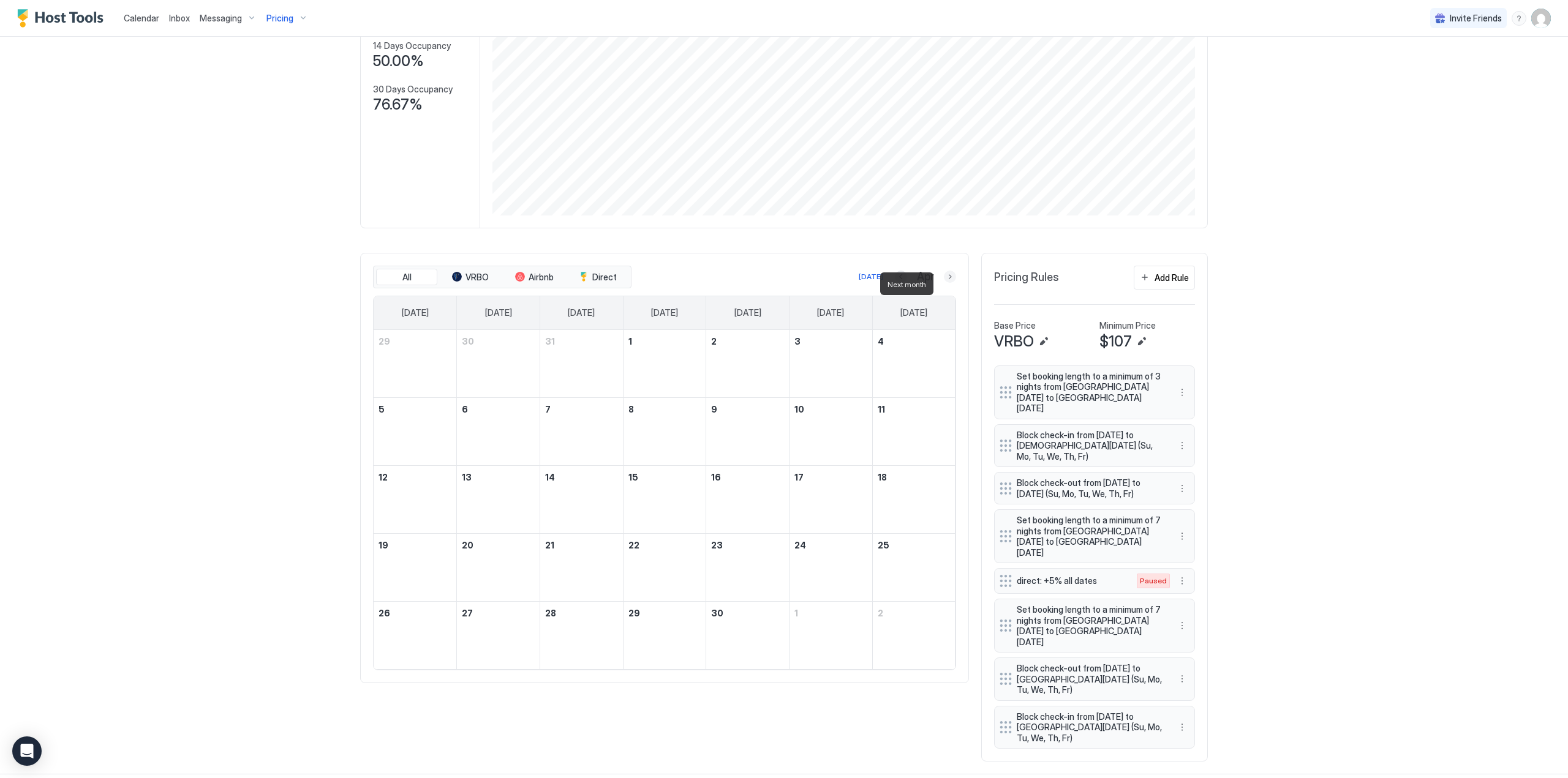
click at [945, 283] on button "Next month" at bounding box center [949, 277] width 13 height 13
click at [946, 283] on button "Next month" at bounding box center [949, 277] width 13 height 13
click at [895, 283] on button "Previous month" at bounding box center [900, 277] width 13 height 13
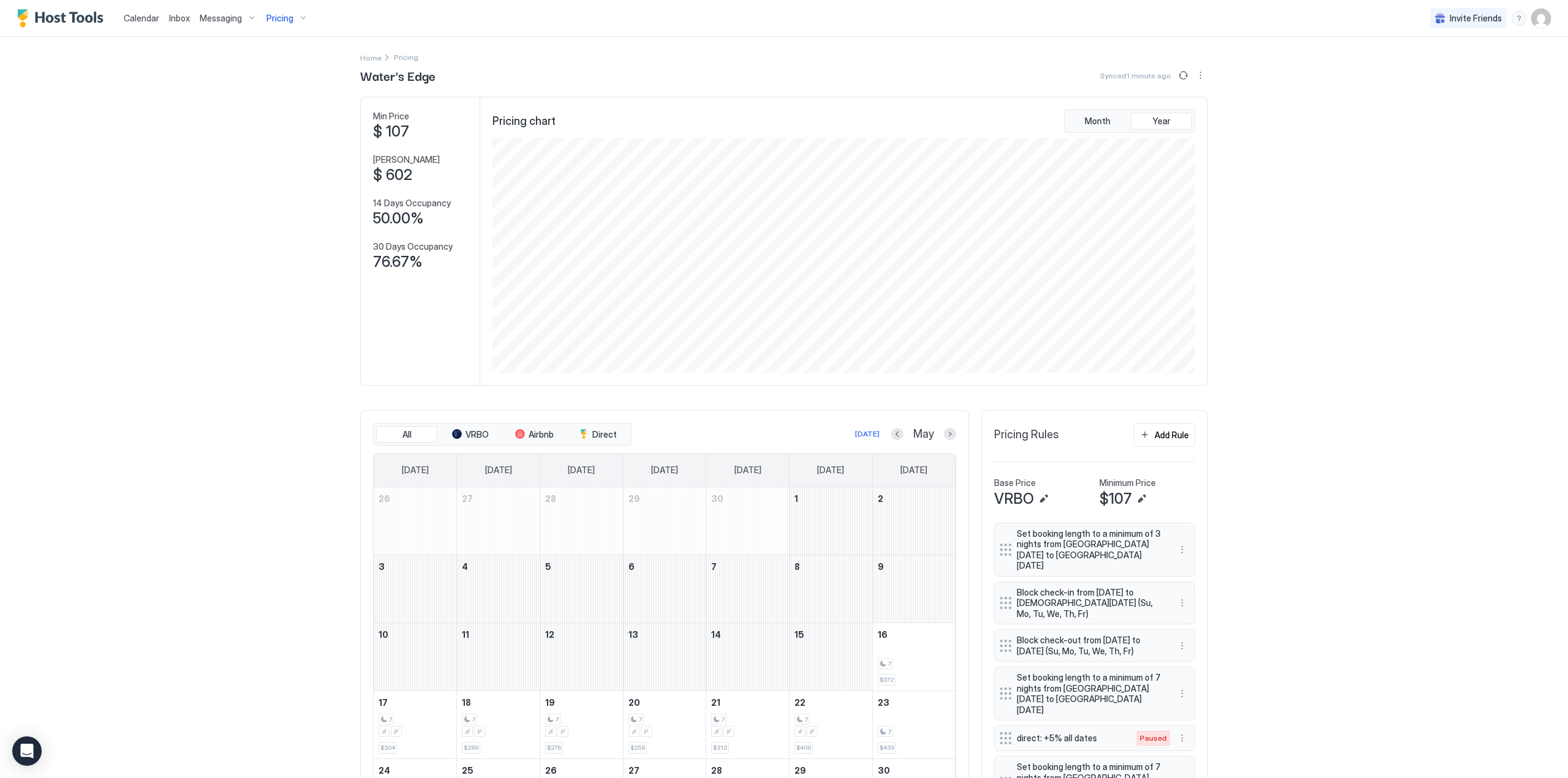
scroll to position [0, 0]
click at [136, 16] on span "Calendar" at bounding box center [142, 18] width 36 height 10
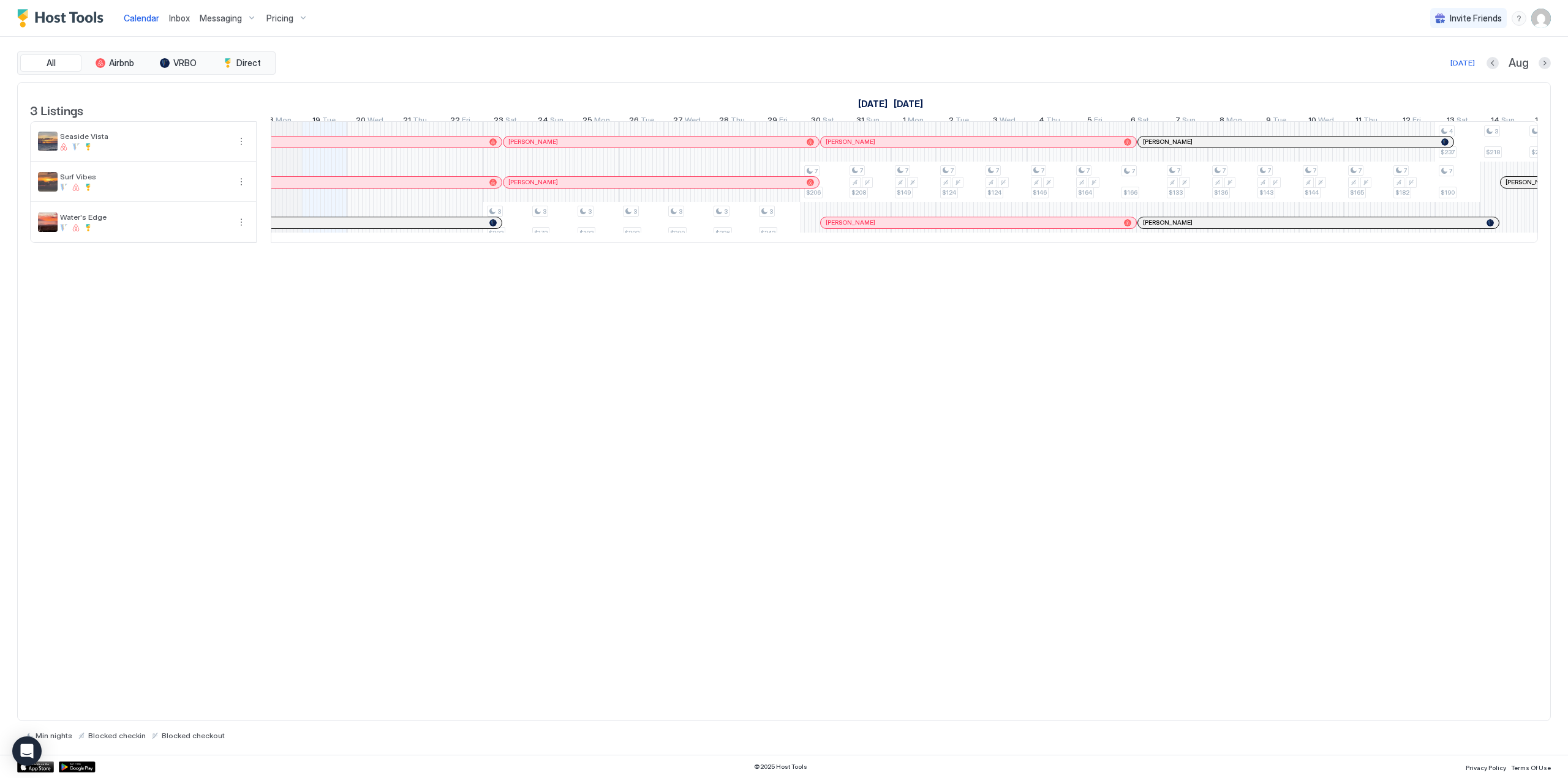
scroll to position [0, 648]
click at [185, 24] on link "Inbox" at bounding box center [179, 18] width 21 height 13
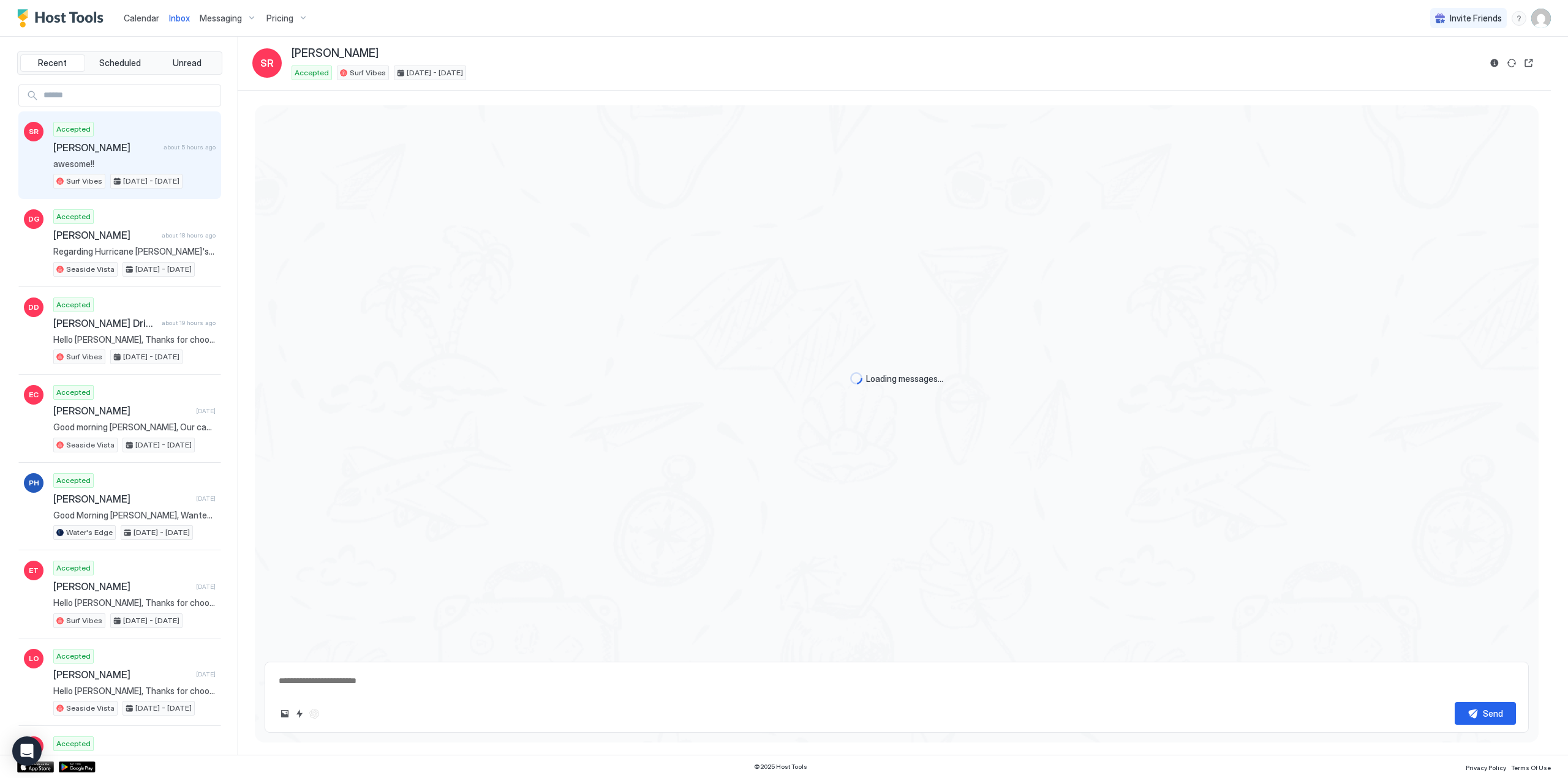
scroll to position [998, 0]
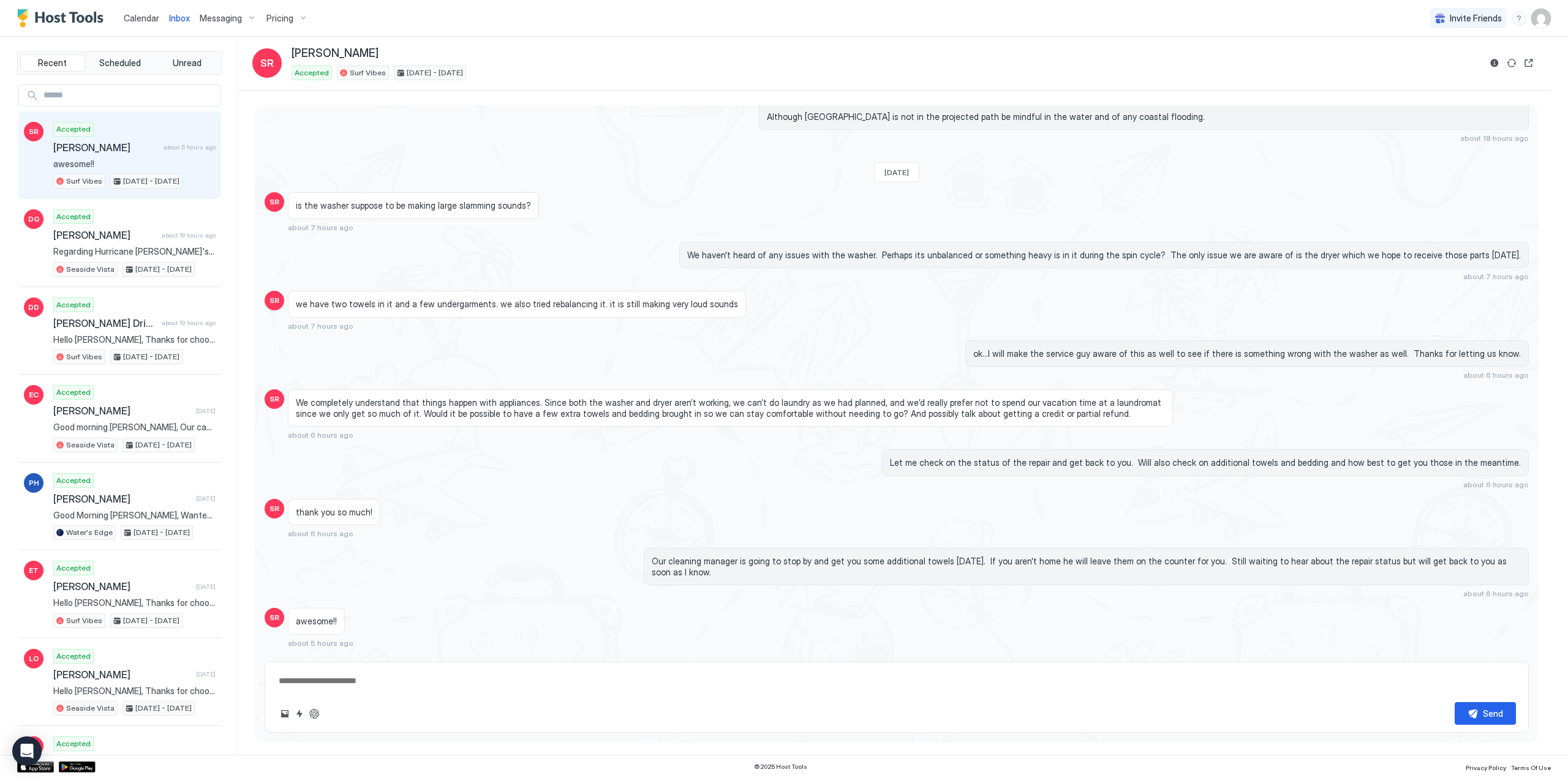
click at [244, 18] on div "Messaging" at bounding box center [228, 19] width 67 height 21
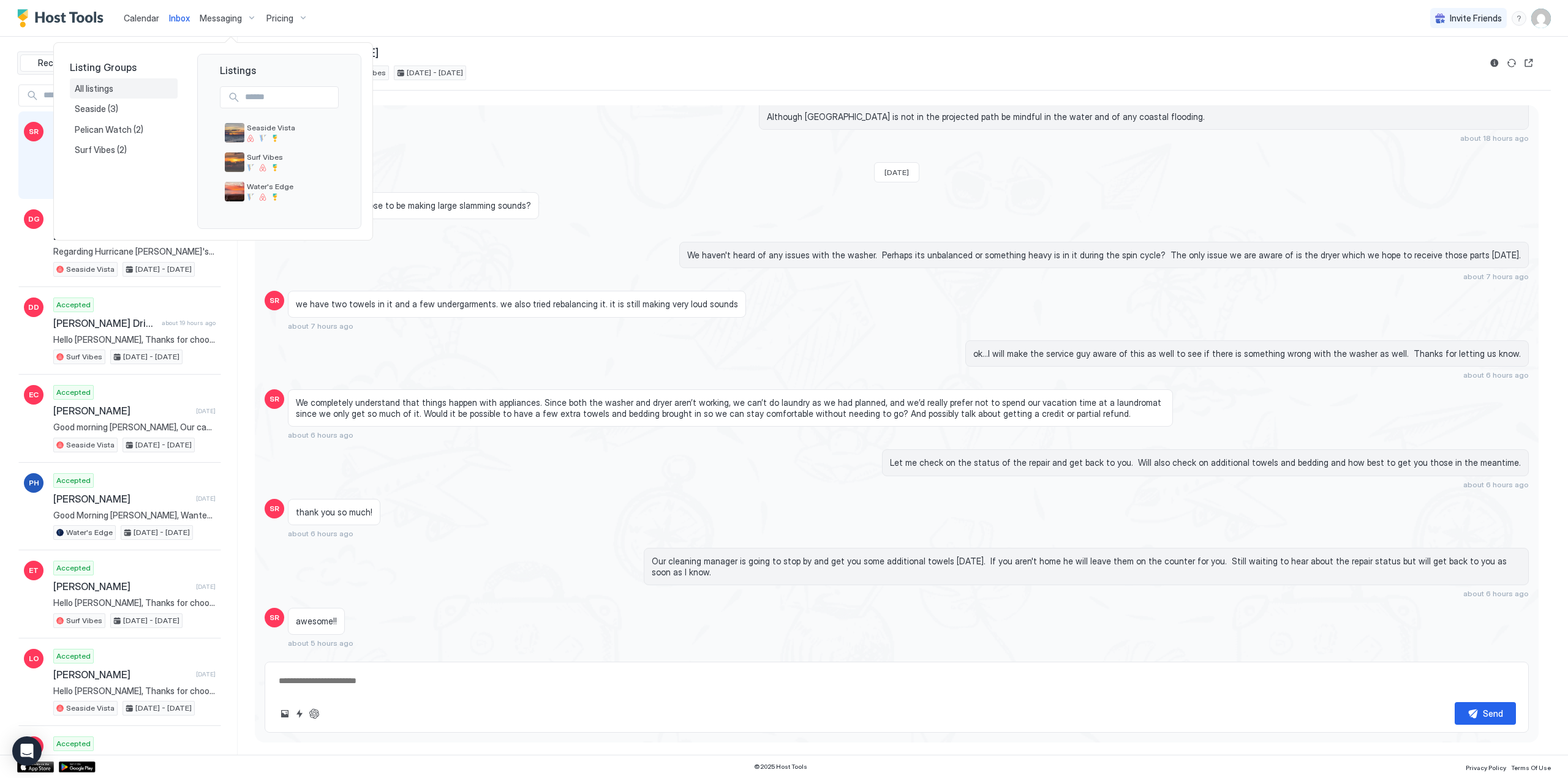
click at [87, 88] on span "All listings" at bounding box center [95, 88] width 40 height 11
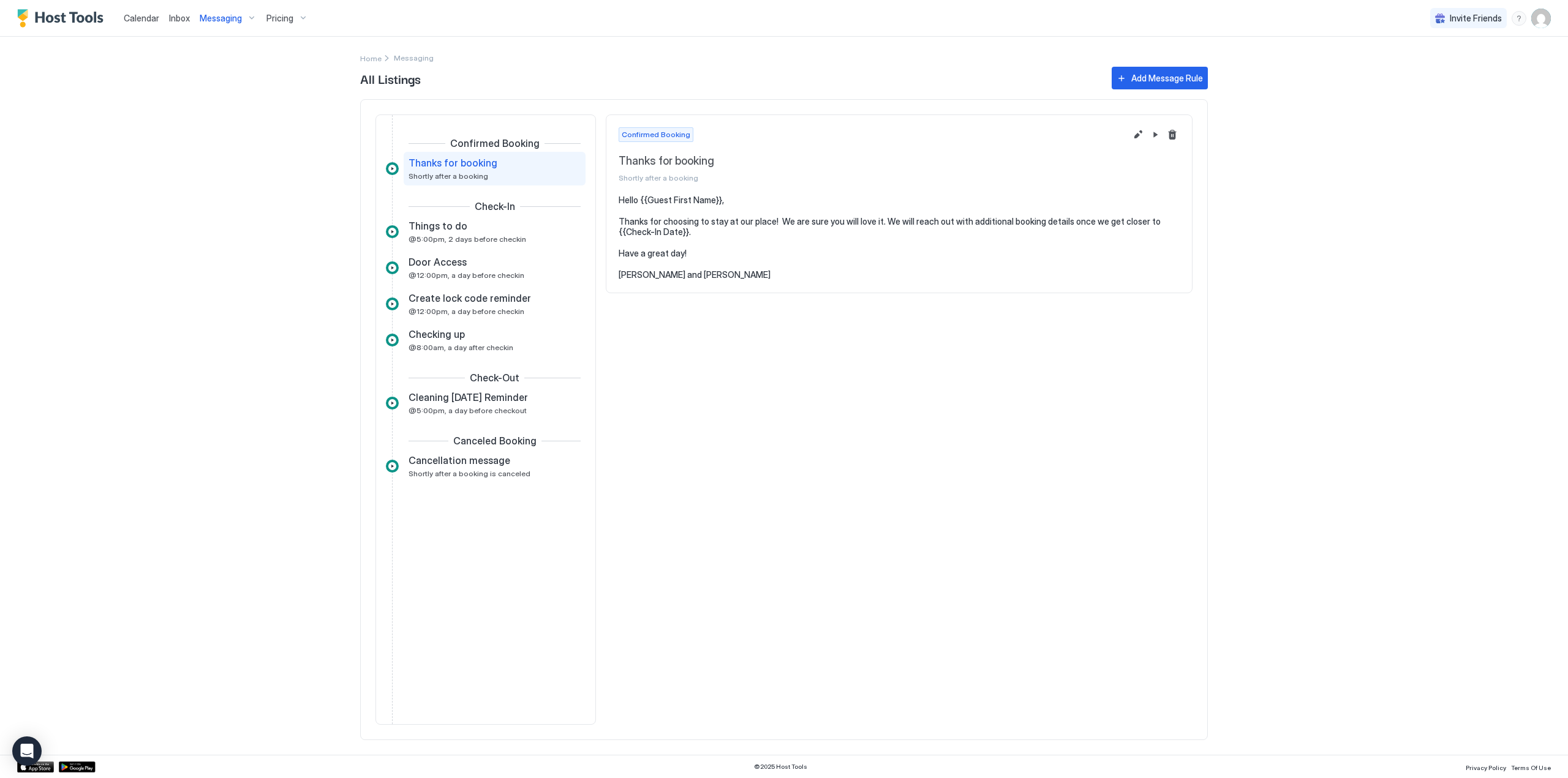
click at [179, 16] on span "Inbox" at bounding box center [179, 18] width 21 height 10
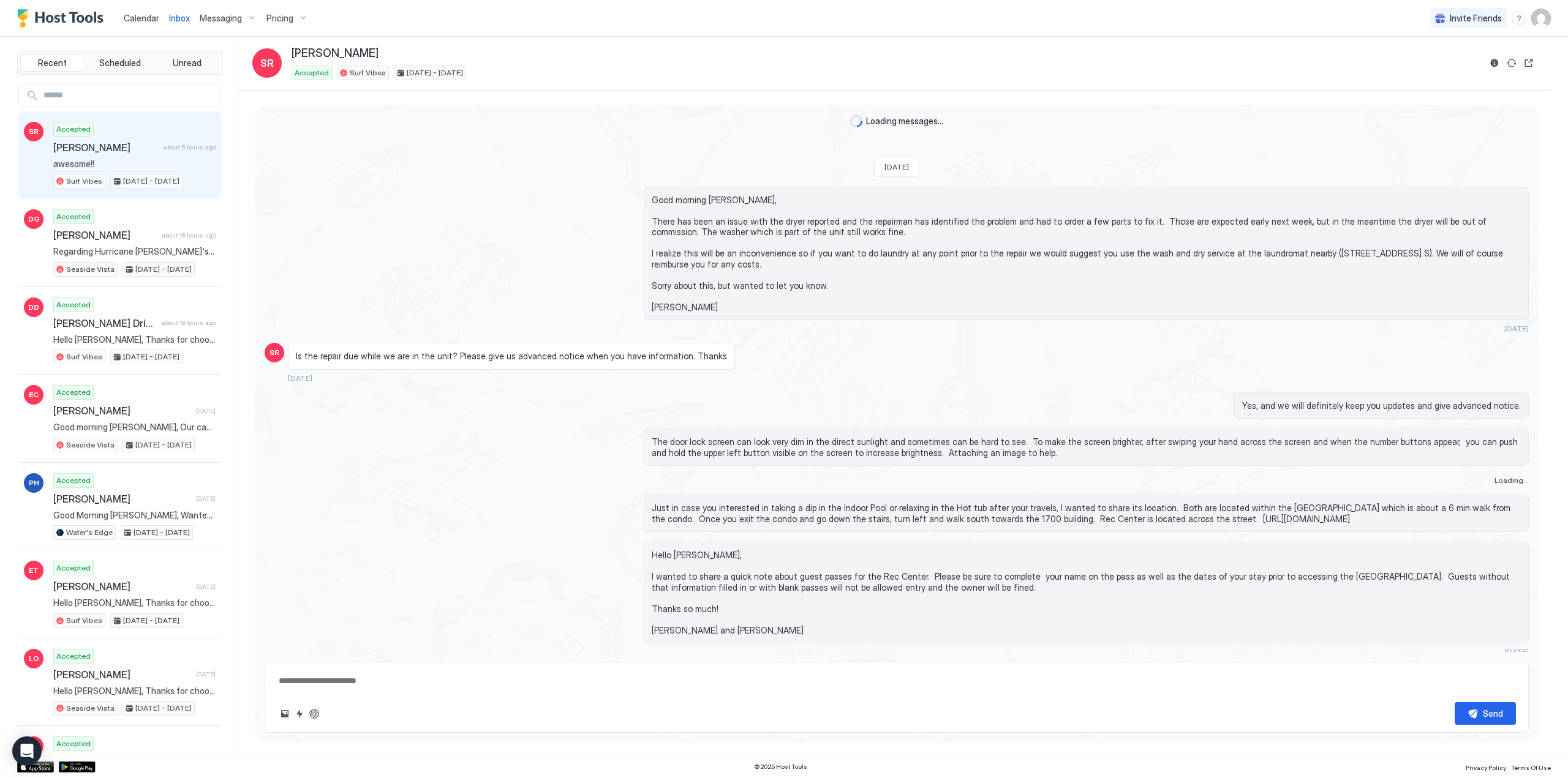
scroll to position [998, 0]
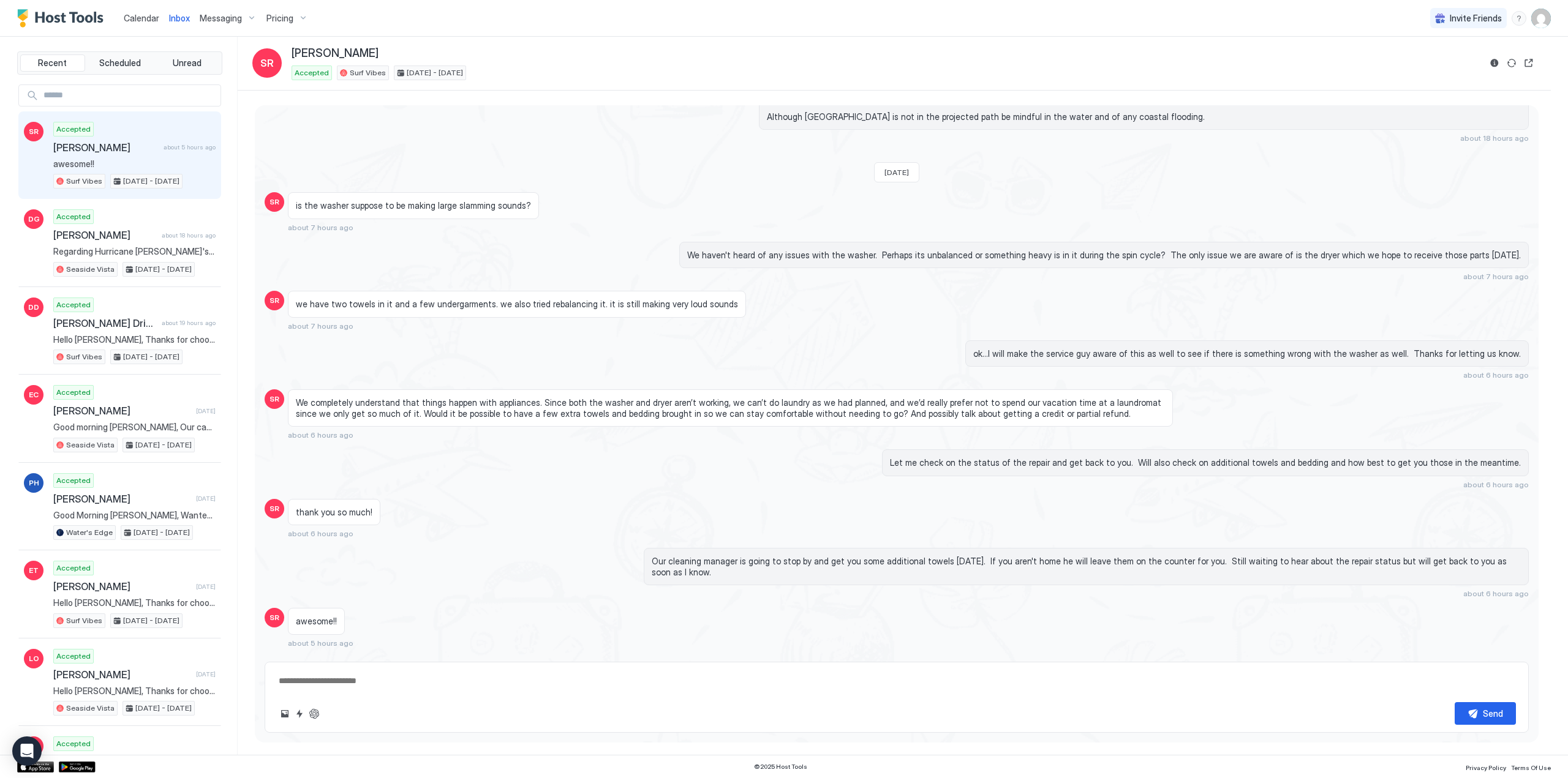
click at [220, 14] on span "Messaging" at bounding box center [220, 18] width 42 height 11
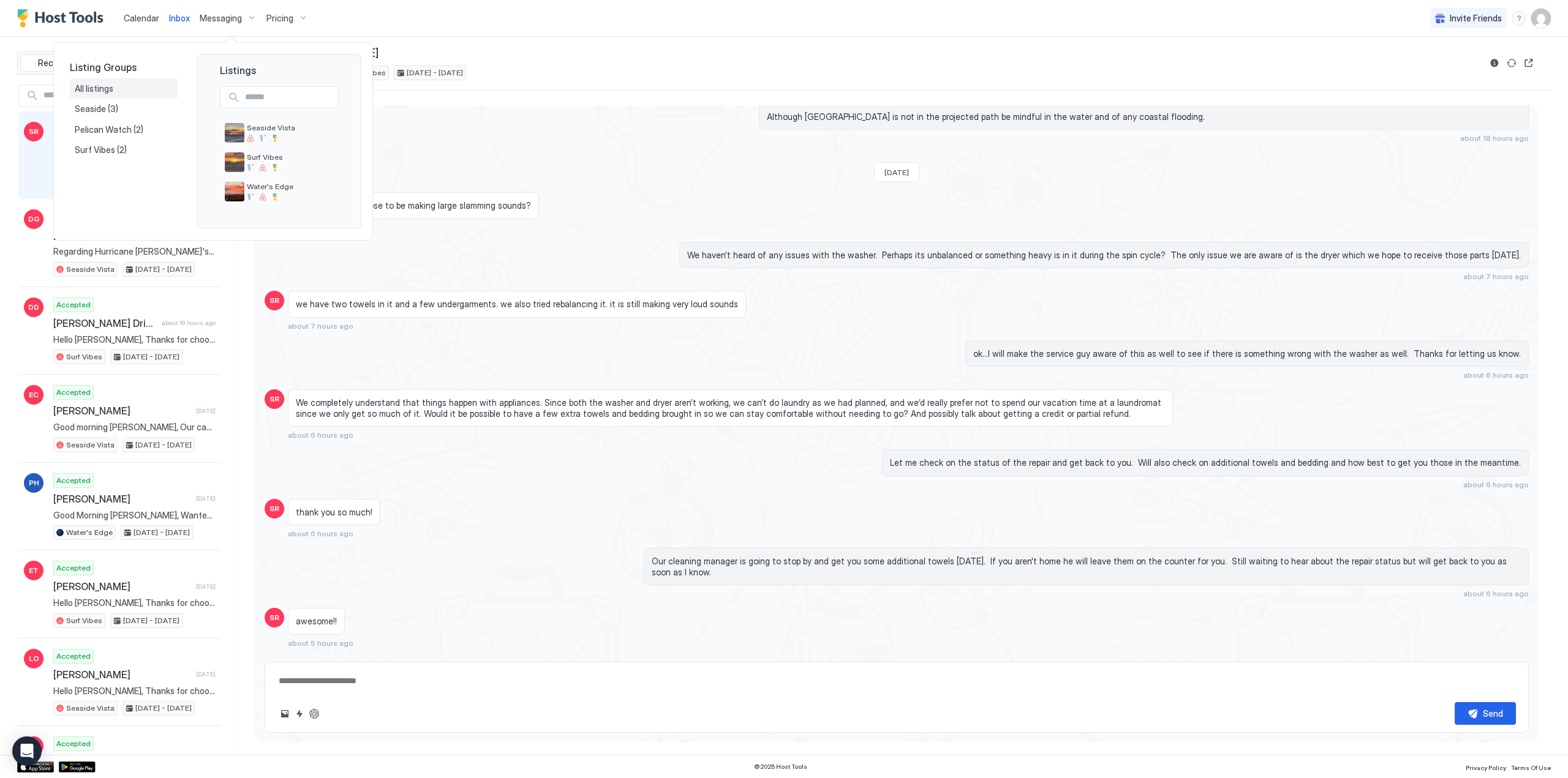
click at [90, 86] on span "All listings" at bounding box center [95, 88] width 40 height 11
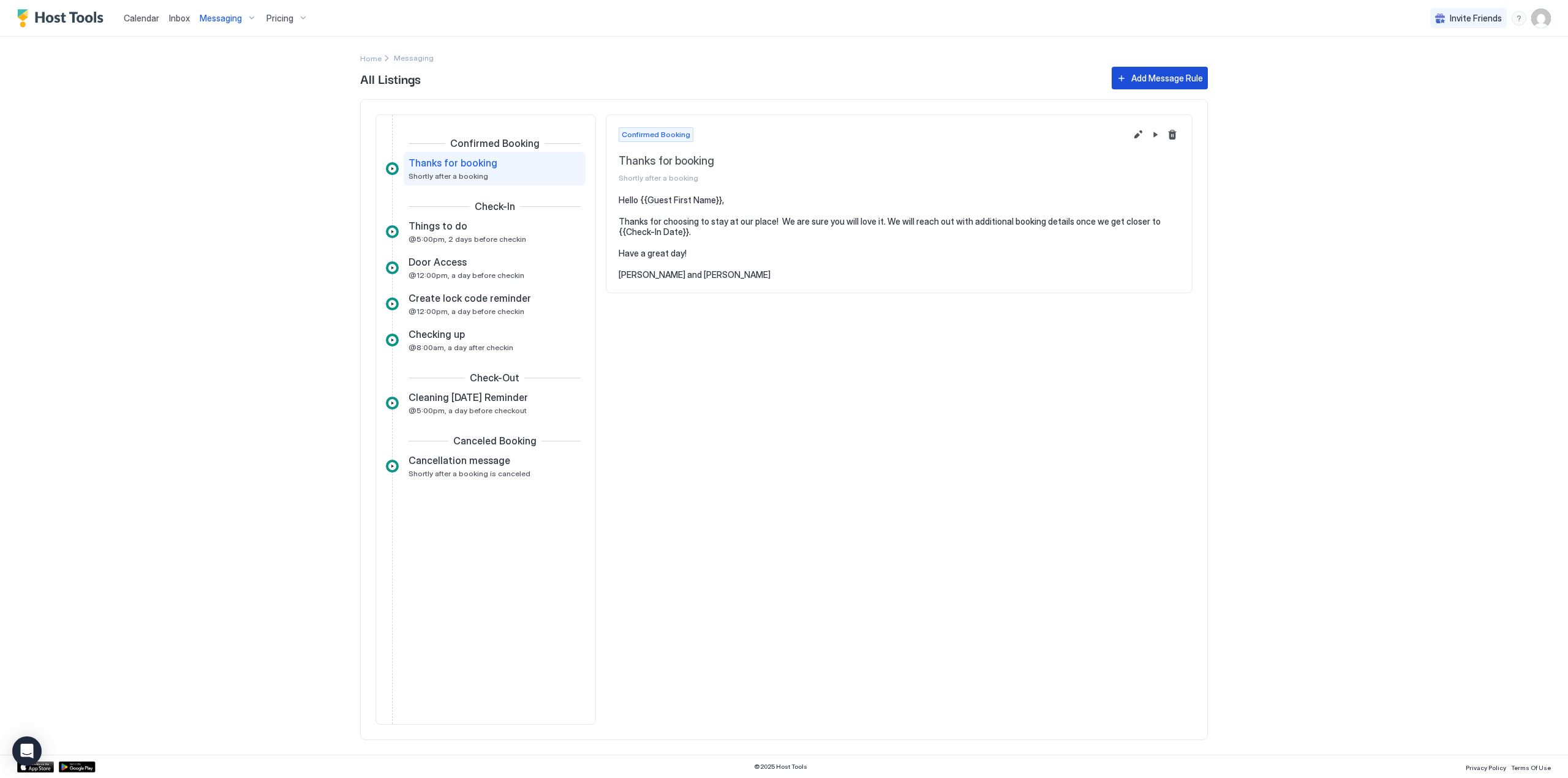
click at [1169, 80] on div "Add Message Rule" at bounding box center [1167, 78] width 72 height 13
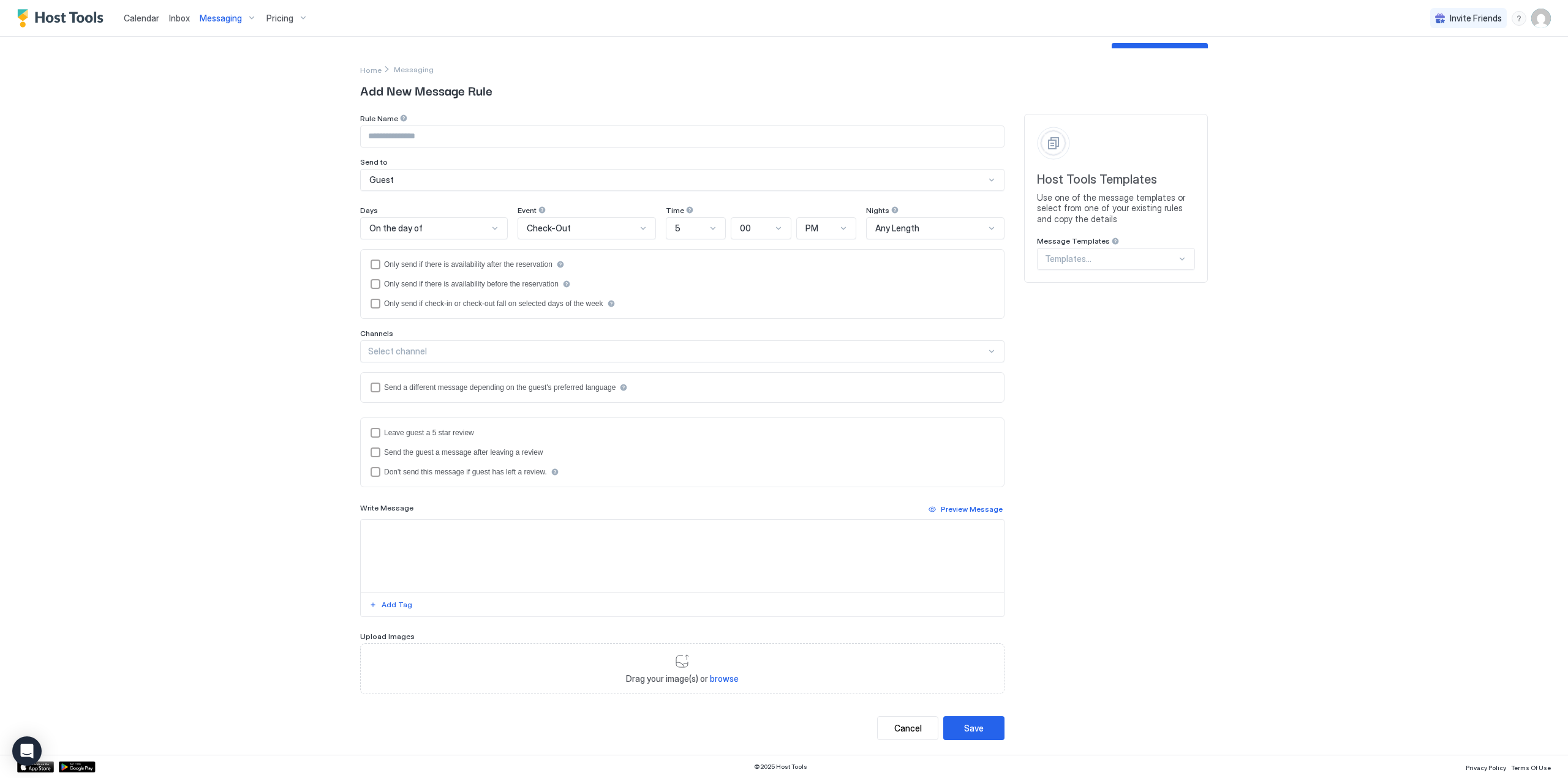
click at [1073, 262] on div at bounding box center [1110, 259] width 132 height 11
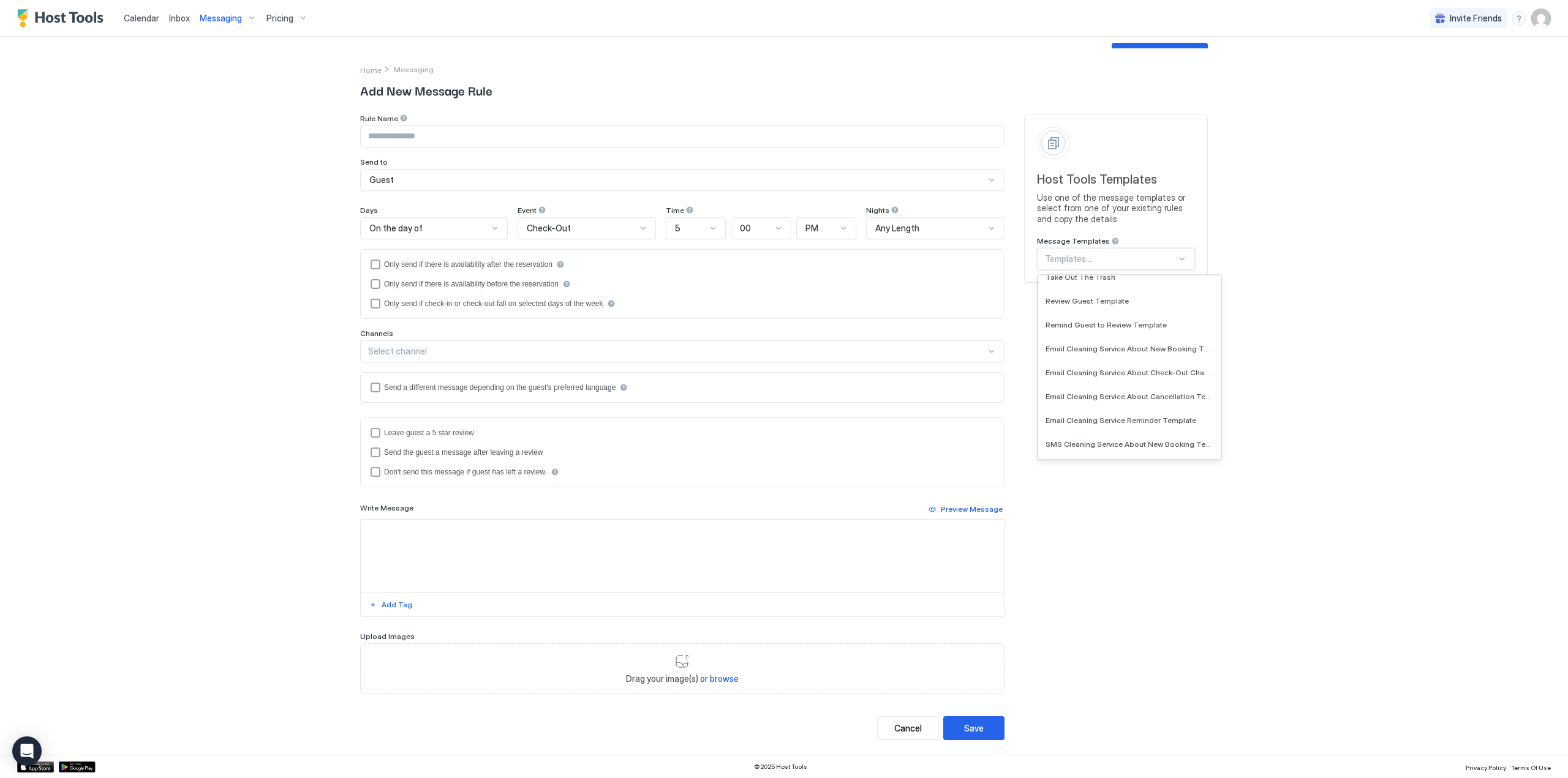
scroll to position [188, 0]
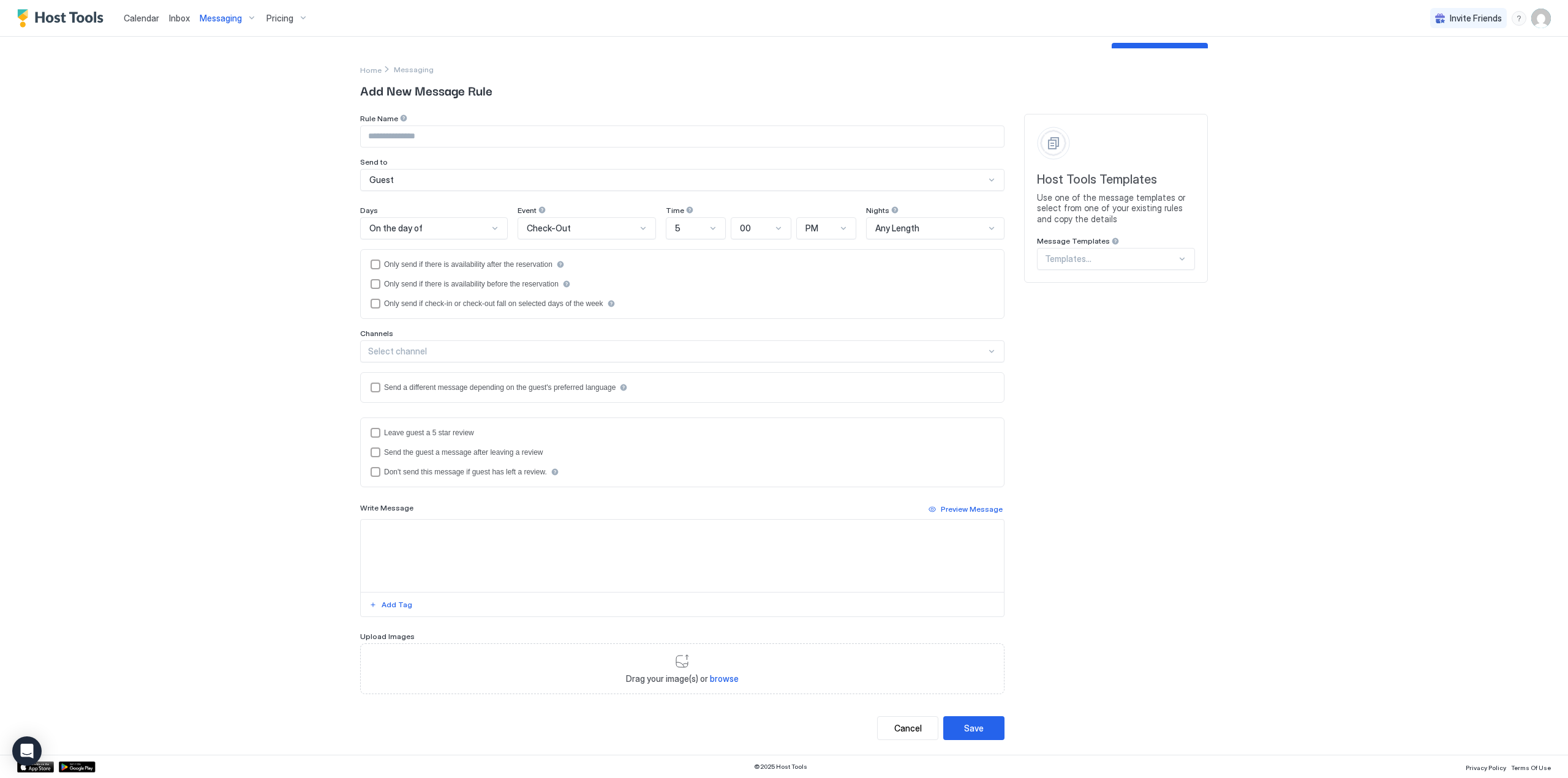
click at [1305, 268] on div "Calendar Inbox Messaging Pricing Invite Friends CG Home Messaging All Listings …" at bounding box center [784, 389] width 1568 height 778
click at [245, 17] on div "Messaging" at bounding box center [228, 19] width 67 height 21
click at [1540, 19] on div at bounding box center [784, 389] width 1568 height 778
click at [1538, 19] on img "User profile" at bounding box center [1541, 19] width 19 height 19
click at [1414, 70] on span "Settings" at bounding box center [1430, 68] width 33 height 11
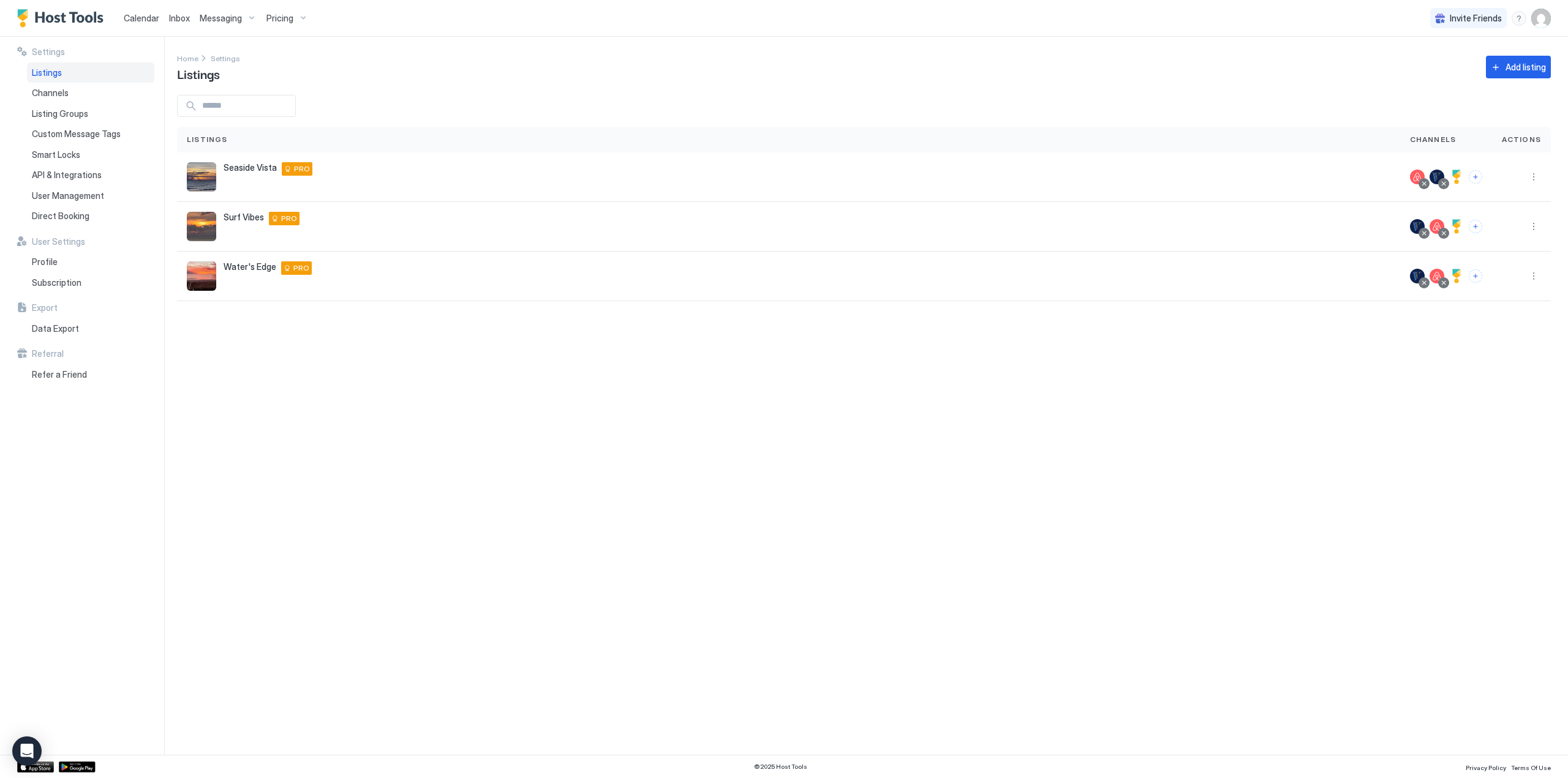
click at [47, 95] on span "Channels" at bounding box center [50, 93] width 37 height 11
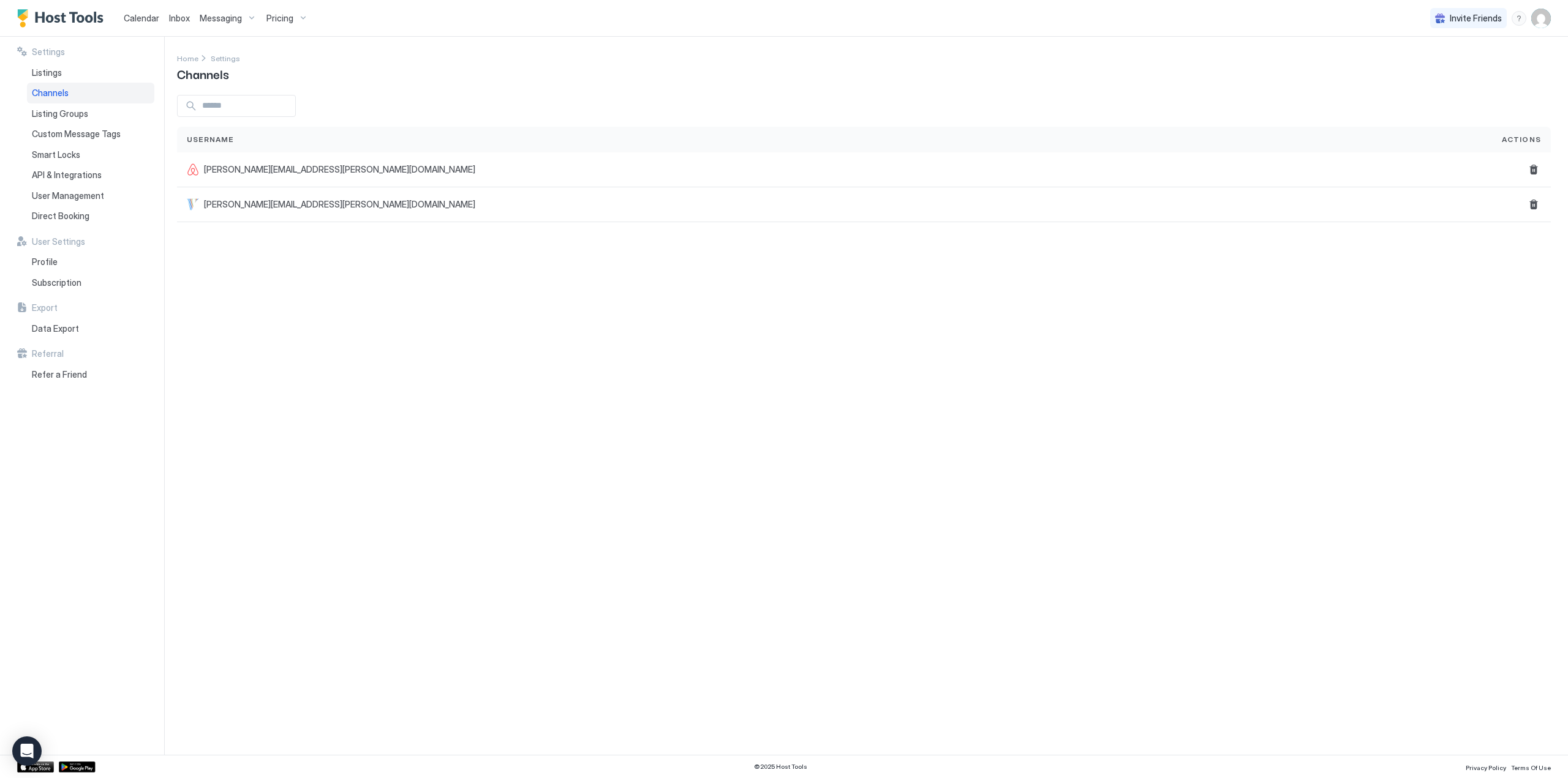
click at [47, 106] on div "Listing Groups" at bounding box center [90, 114] width 128 height 21
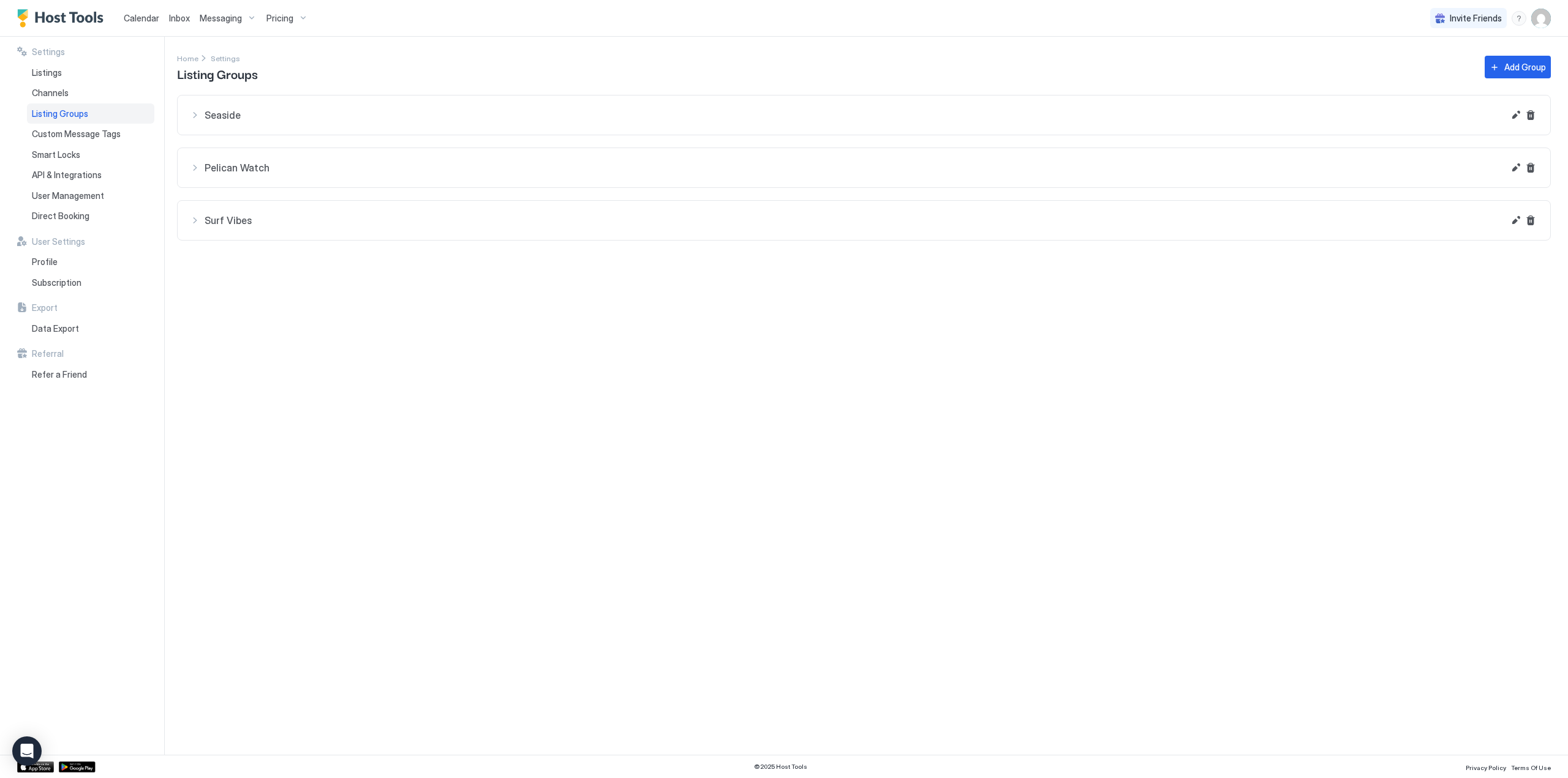
click at [50, 137] on span "Custom Message Tags" at bounding box center [76, 133] width 89 height 11
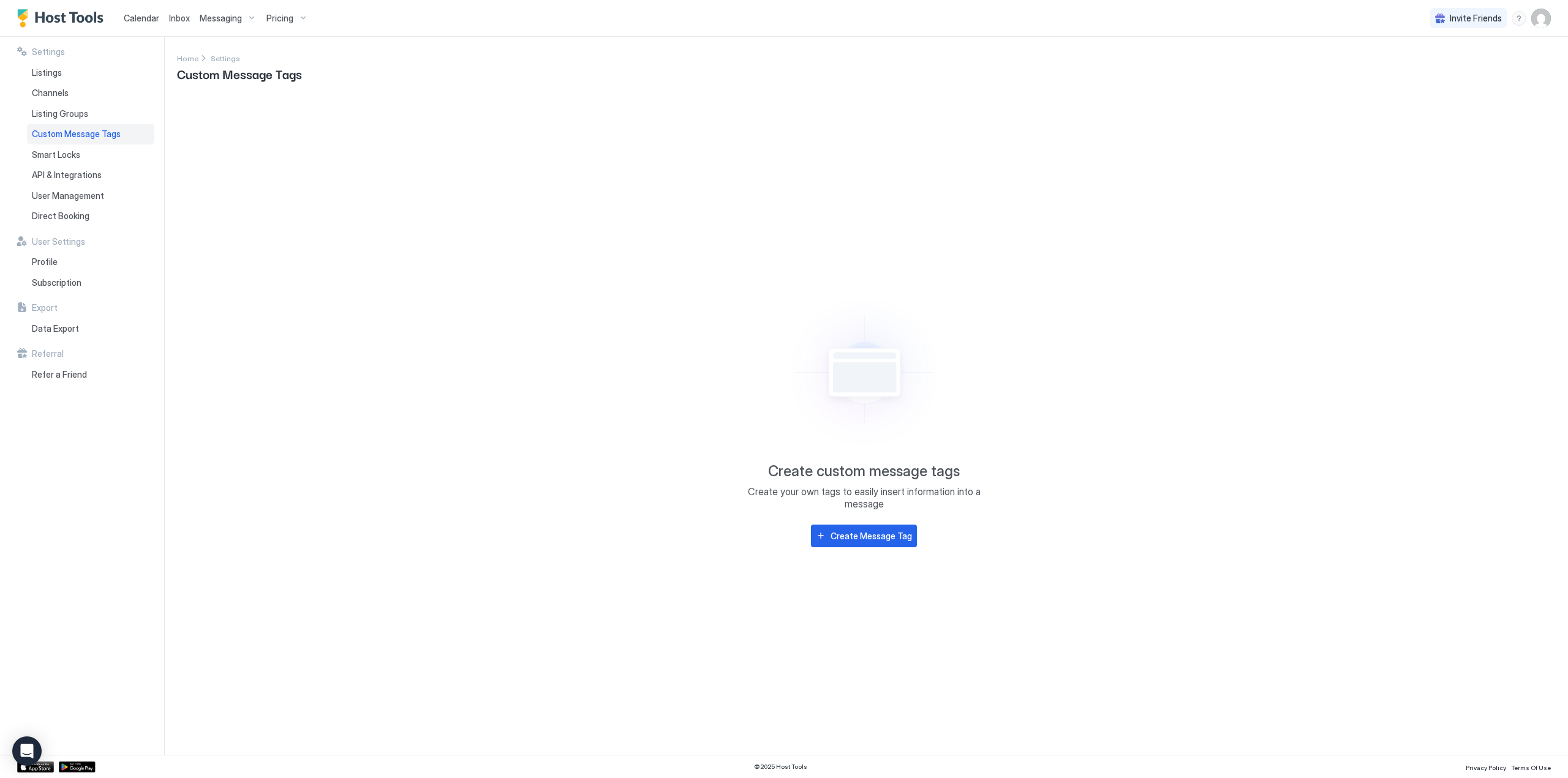
click at [45, 174] on span "API & Integrations" at bounding box center [67, 175] width 70 height 11
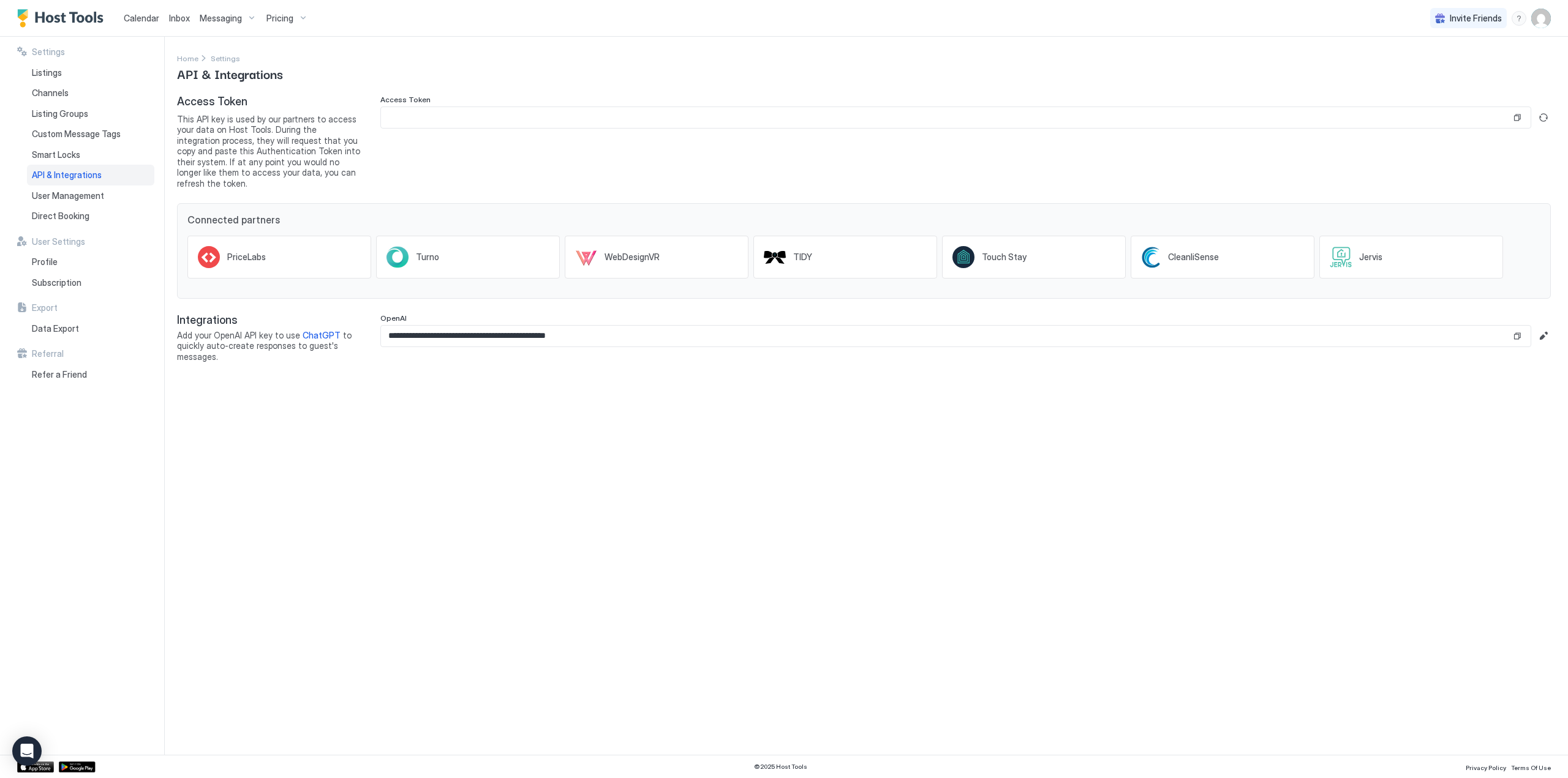
click at [49, 194] on span "User Management" at bounding box center [67, 196] width 72 height 11
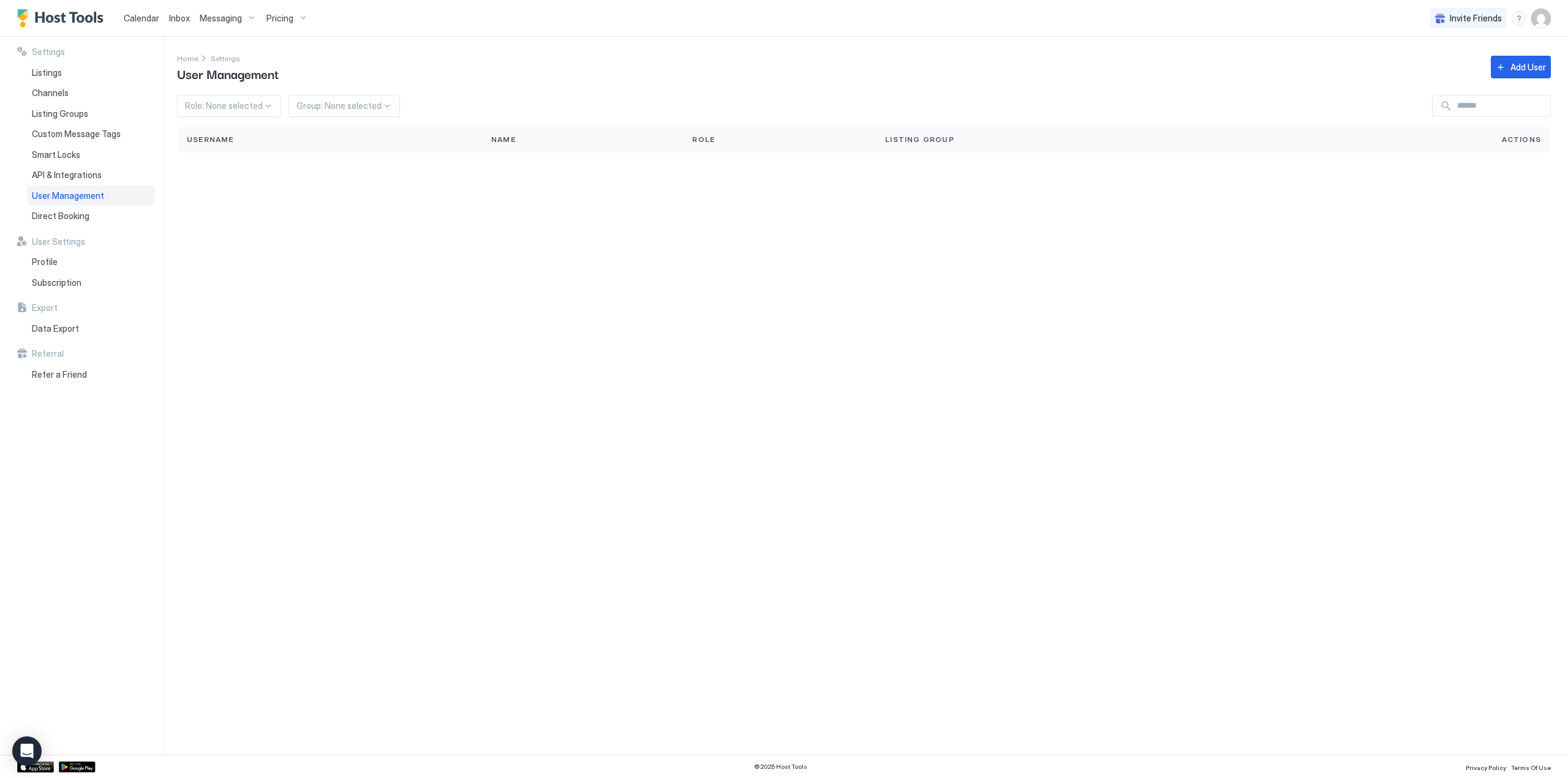
click at [42, 214] on span "Direct Booking" at bounding box center [61, 216] width 58 height 11
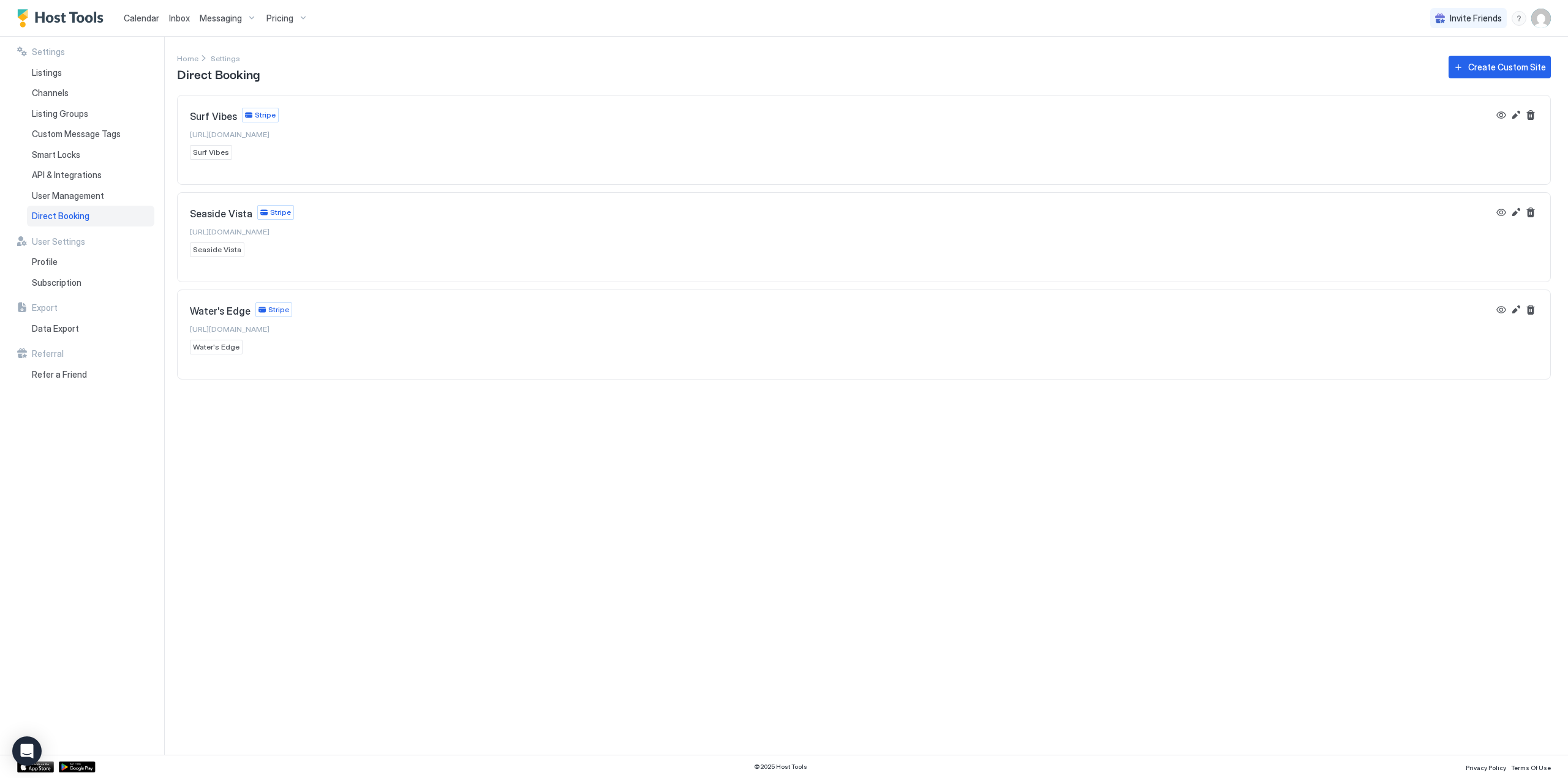
click at [47, 259] on span "Profile" at bounding box center [45, 262] width 26 height 11
